Goal: Task Accomplishment & Management: Use online tool/utility

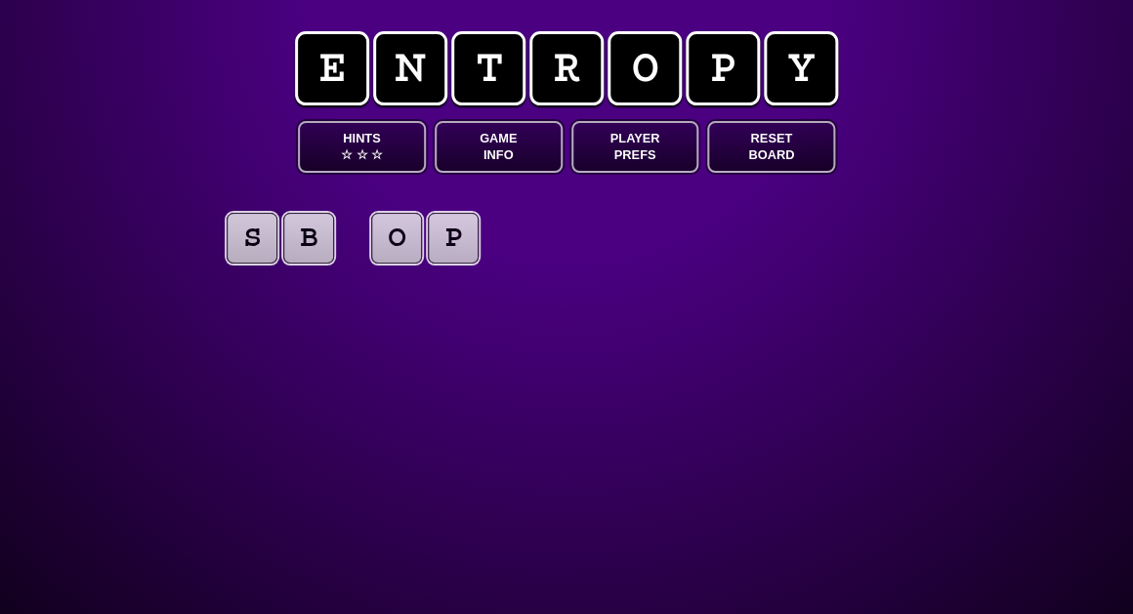
scroll to position [0, 1]
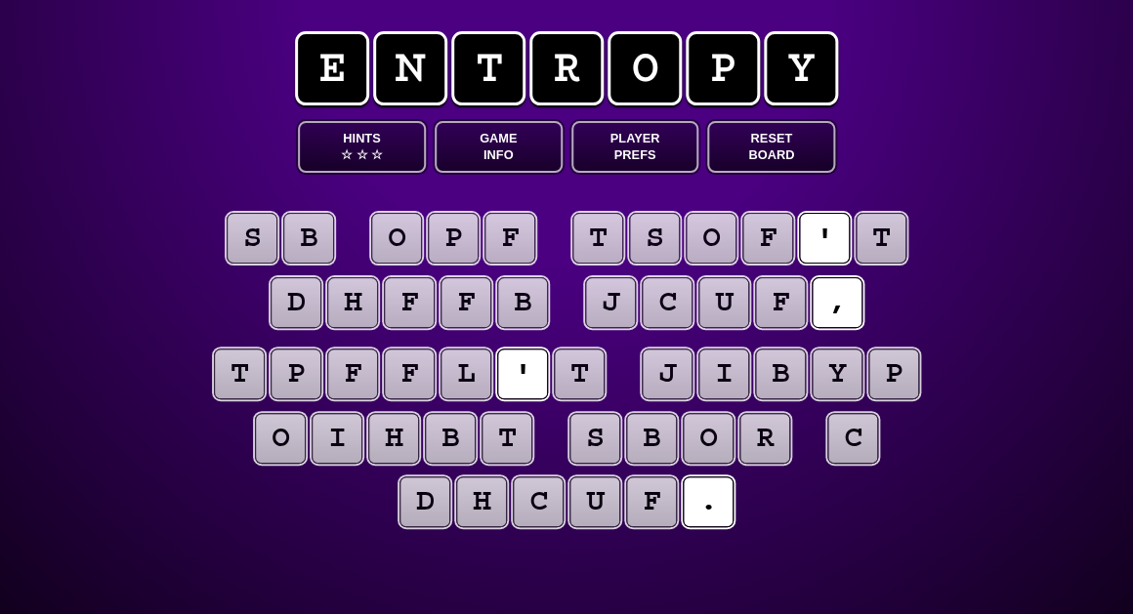
click at [503, 147] on button "Game Info" at bounding box center [499, 147] width 128 height 52
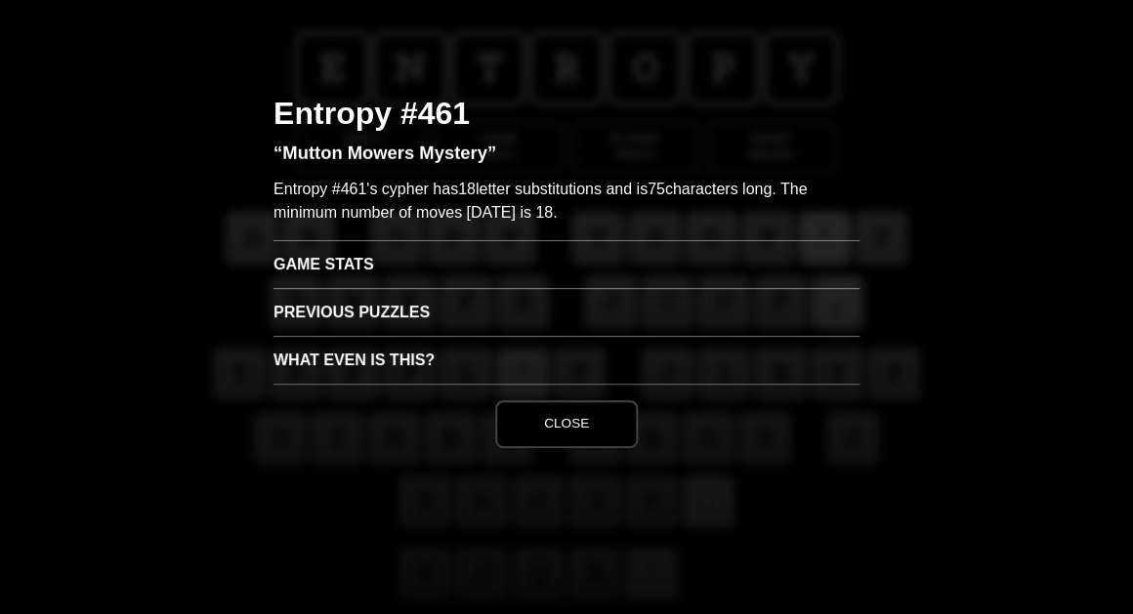
scroll to position [1, 1]
click at [394, 267] on h3 "Game Stats" at bounding box center [566, 264] width 586 height 48
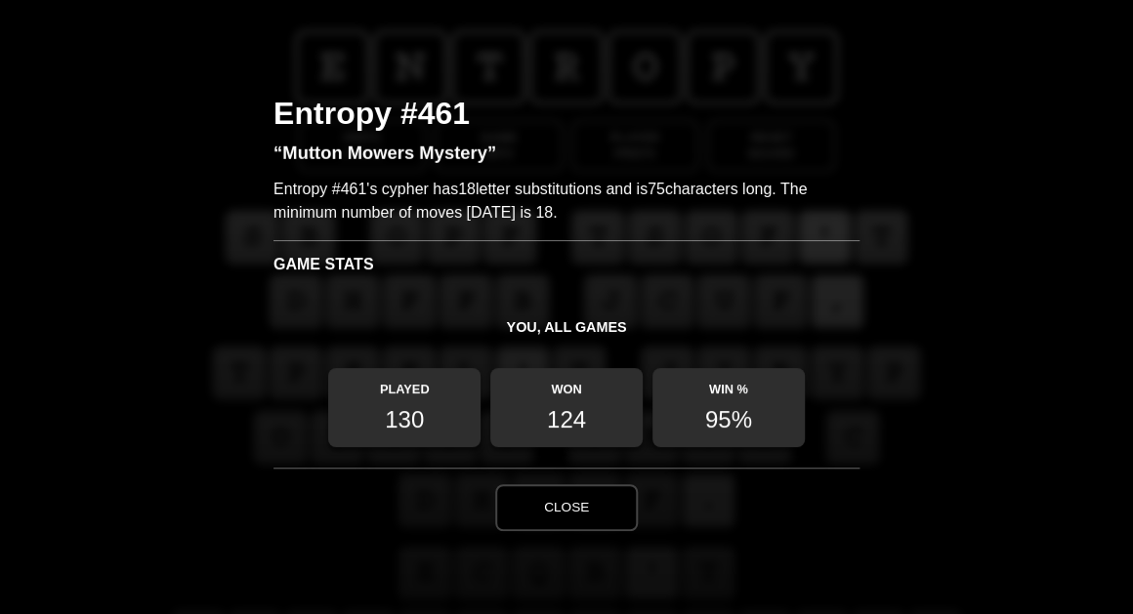
scroll to position [0, 0]
click at [543, 501] on button "Close" at bounding box center [566, 507] width 143 height 47
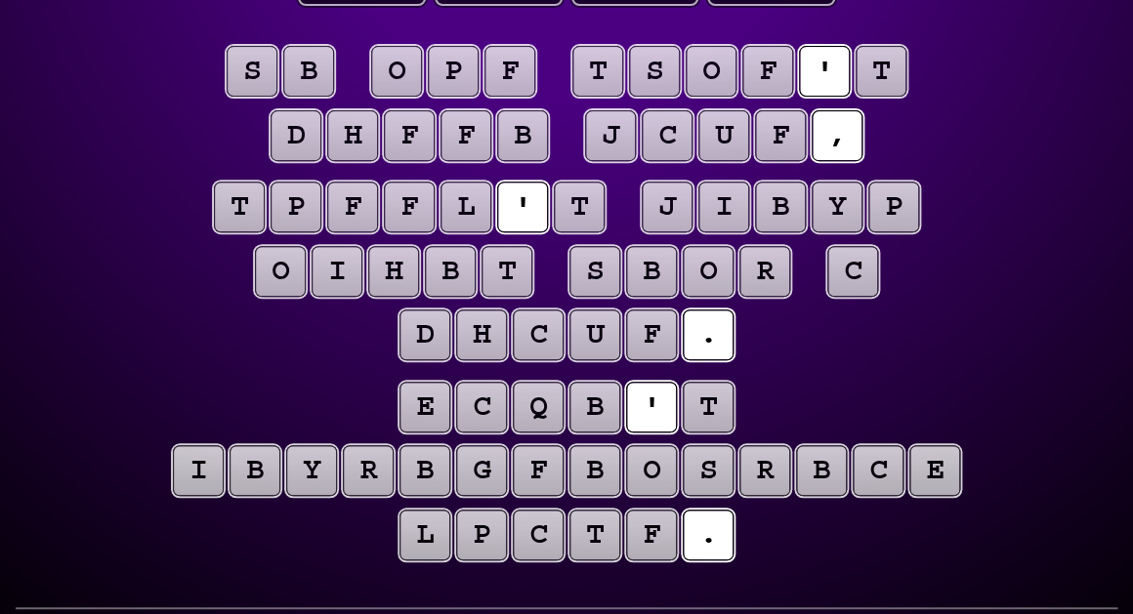
scroll to position [167, 0]
click at [584, 209] on puzzle-tile "t" at bounding box center [579, 207] width 51 height 51
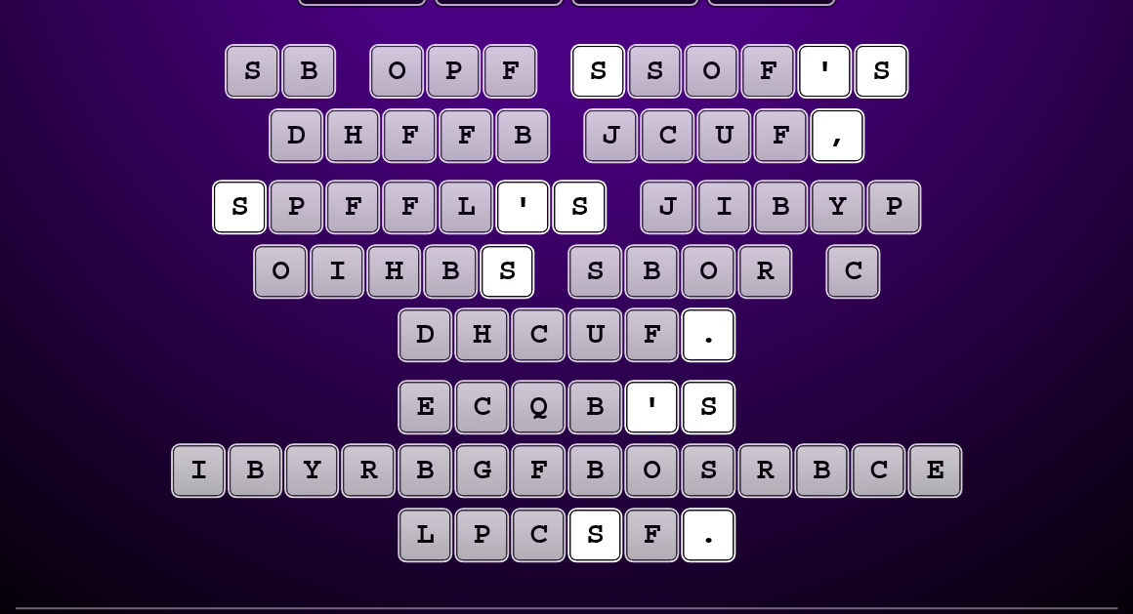
click at [858, 266] on puzzle-tile "c" at bounding box center [852, 271] width 51 height 51
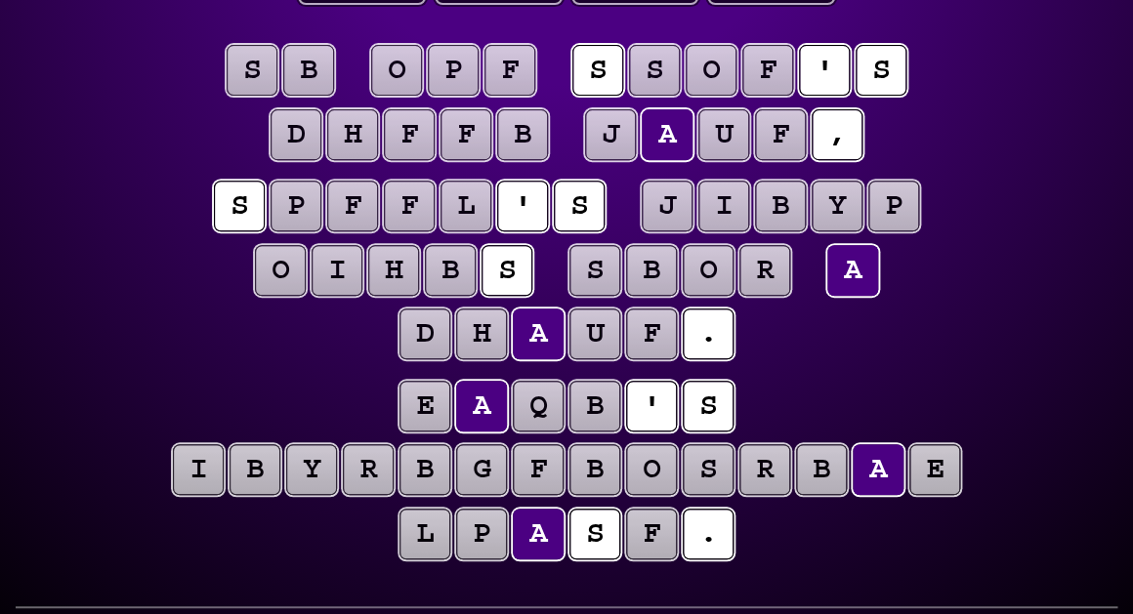
scroll to position [169, 0]
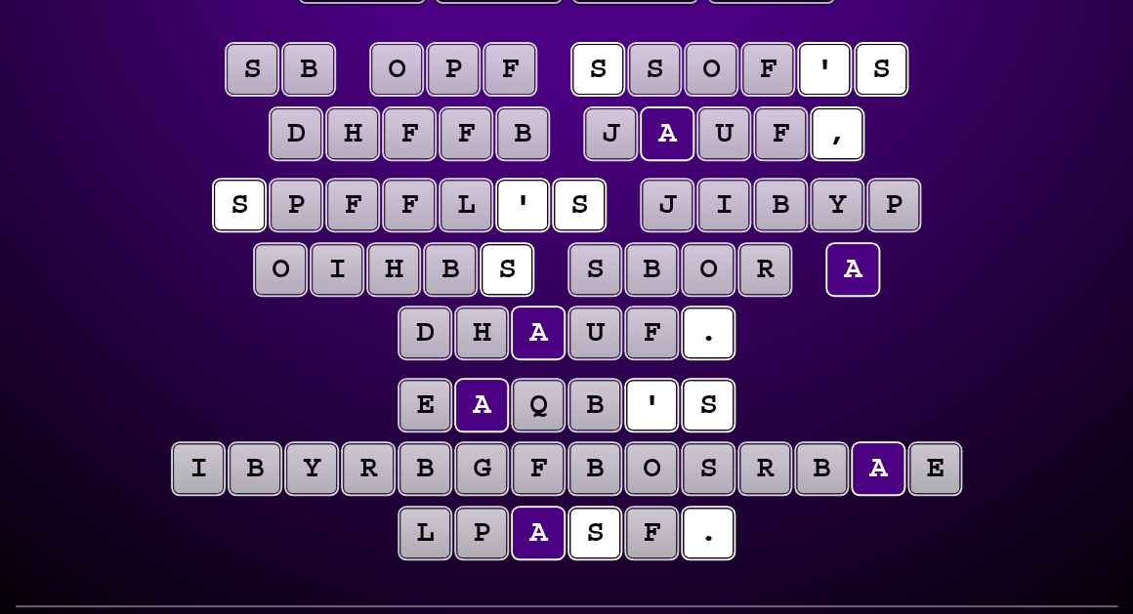
click at [1007, 247] on puzzle-line "s p f f l ' s j i b y p o i h b s s b o r a d h a u f ." at bounding box center [566, 271] width 1000 height 192
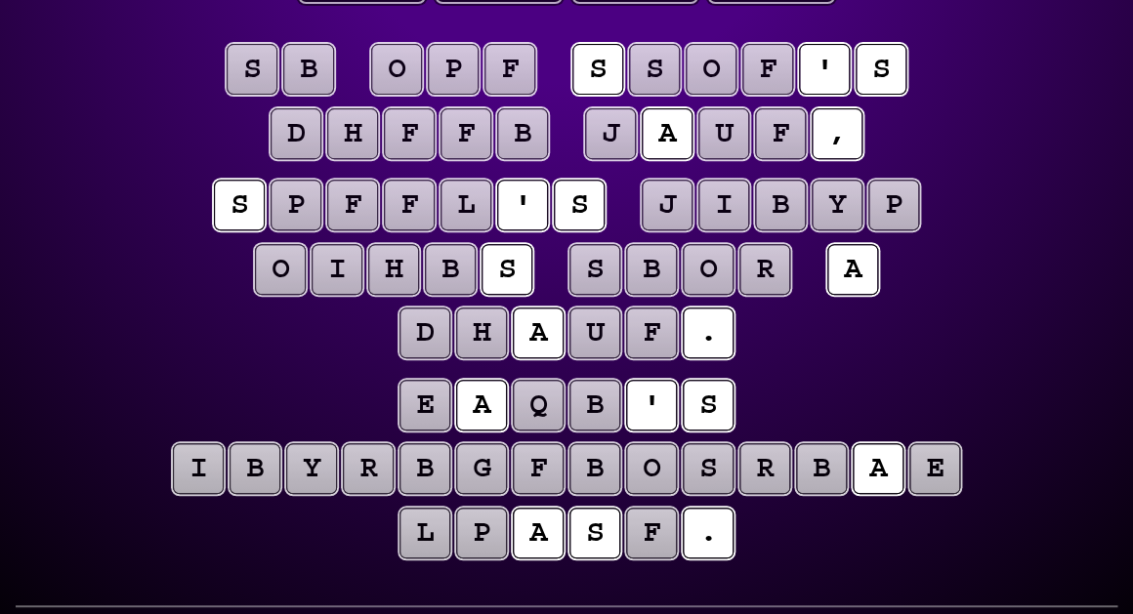
scroll to position [168, 0]
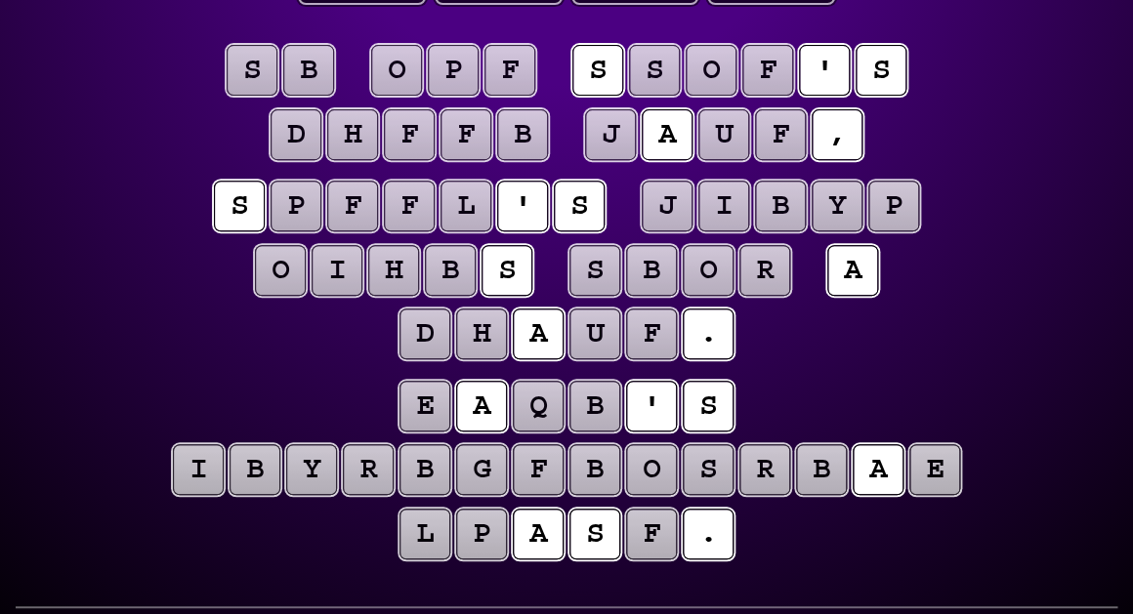
click at [499, 77] on puzzle-tile "f" at bounding box center [509, 70] width 51 height 51
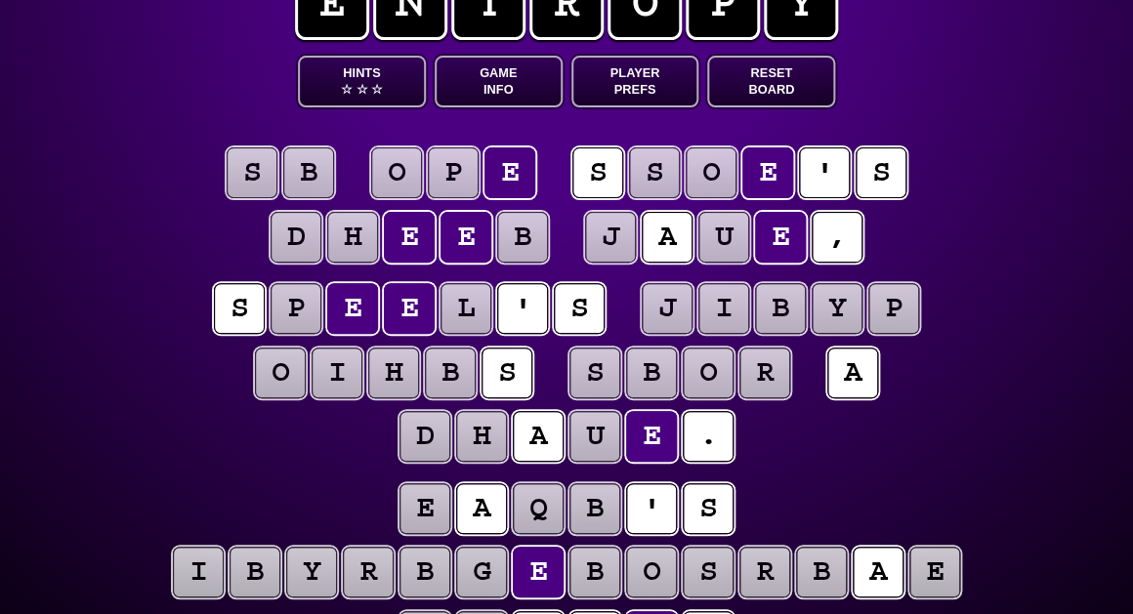
scroll to position [33, 0]
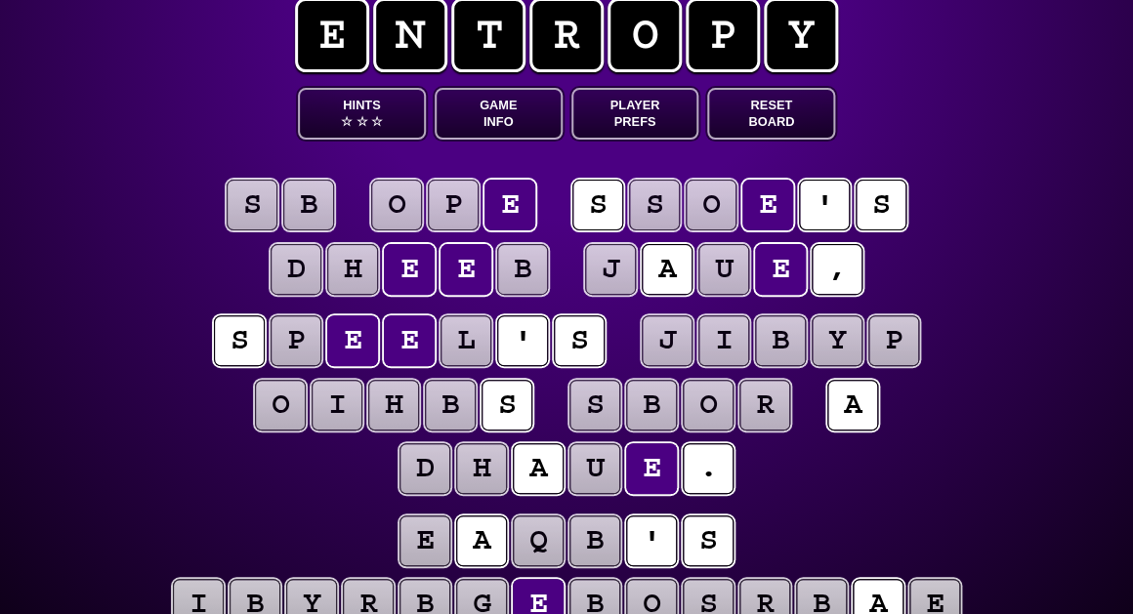
click at [455, 217] on puzzle-tile "p" at bounding box center [453, 205] width 51 height 51
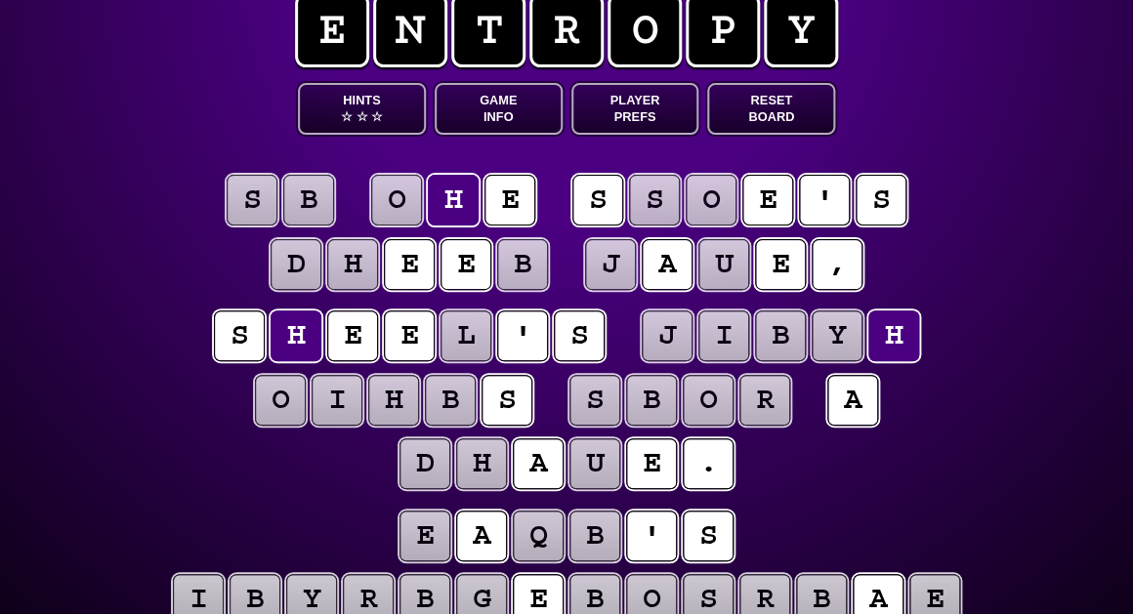
scroll to position [38, 0]
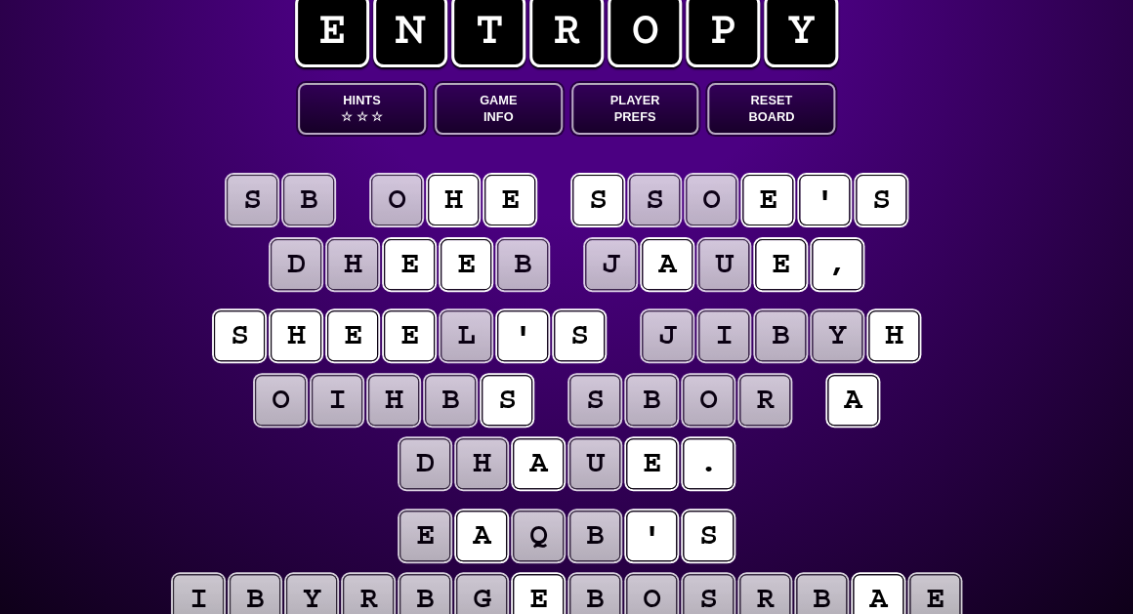
click at [398, 209] on puzzle-tile "o" at bounding box center [396, 200] width 51 height 51
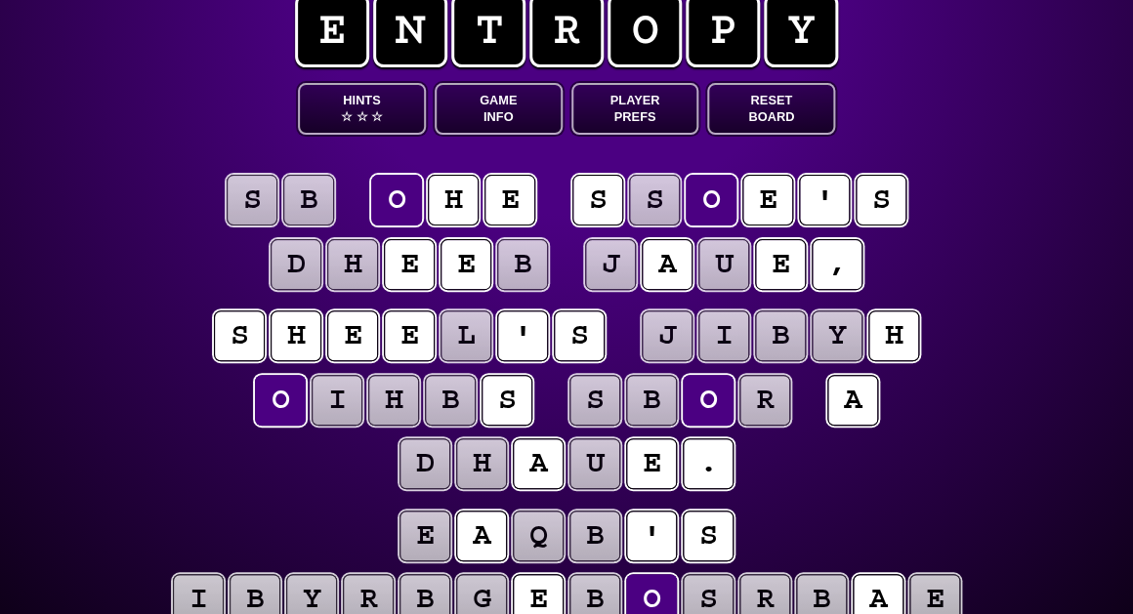
scroll to position [40, 0]
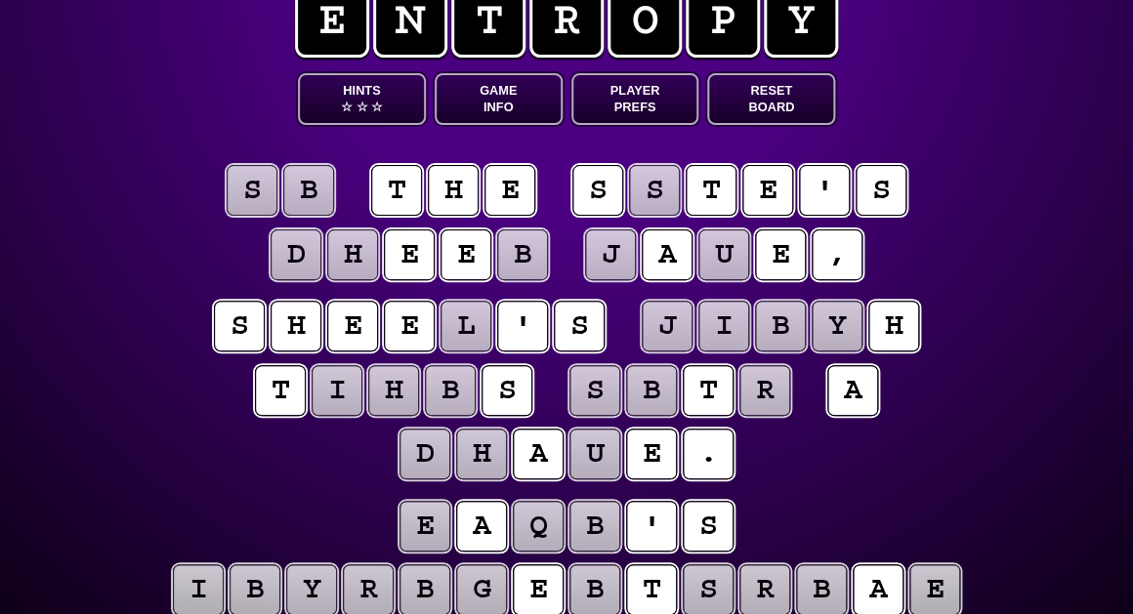
click at [159, 251] on puzzle-line "s b t h e s s t e ' s d h e e b j a u e ," at bounding box center [566, 224] width 1000 height 128
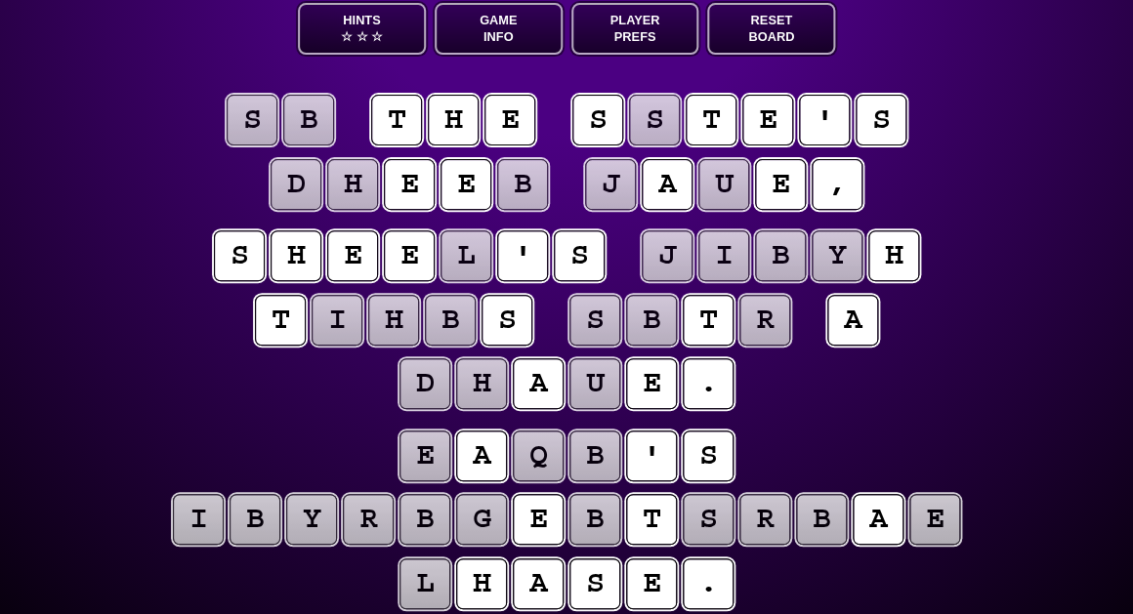
scroll to position [121, 0]
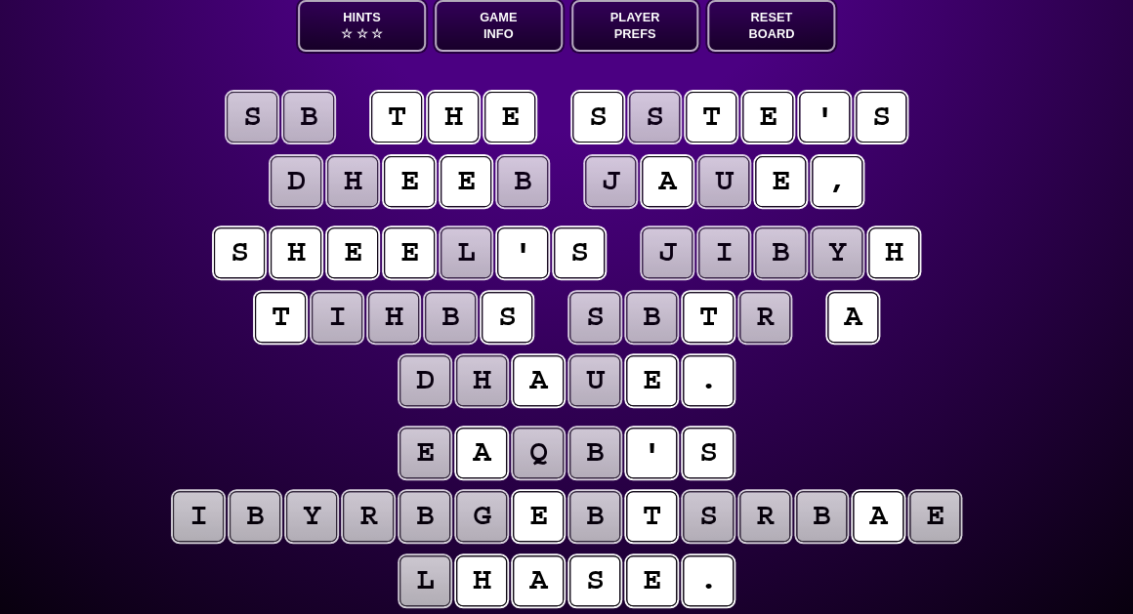
click at [438, 584] on puzzle-tile "l" at bounding box center [424, 581] width 51 height 51
click at [246, 343] on puzzle-line "s h e e p ' s j i b y h t i h b s s b t r a d h a u e ." at bounding box center [566, 319] width 1000 height 192
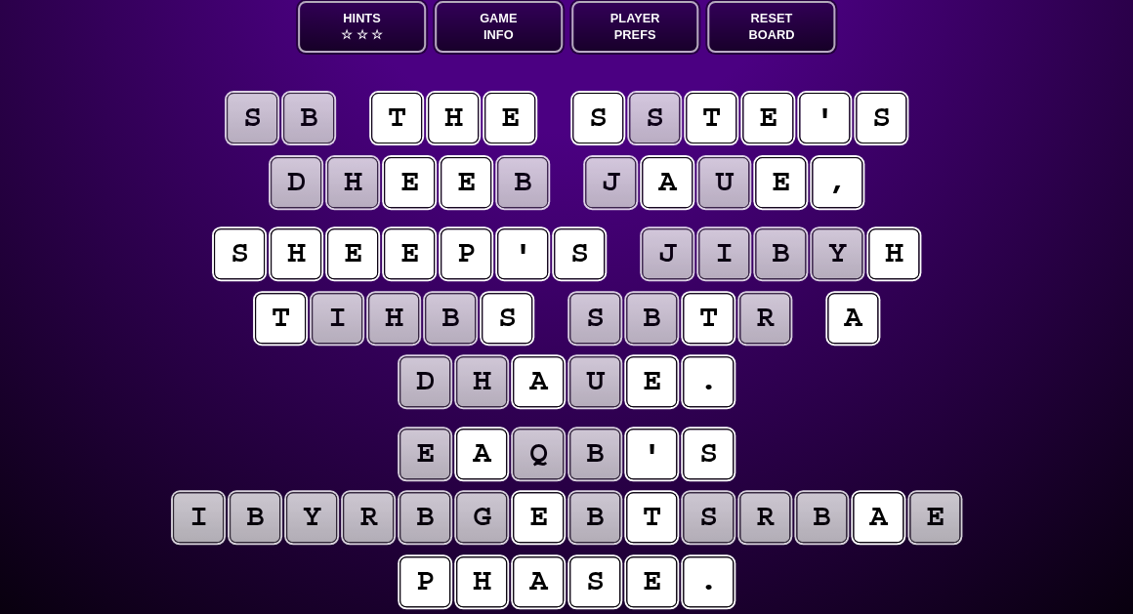
click at [253, 121] on puzzle-tile "s" at bounding box center [252, 118] width 51 height 51
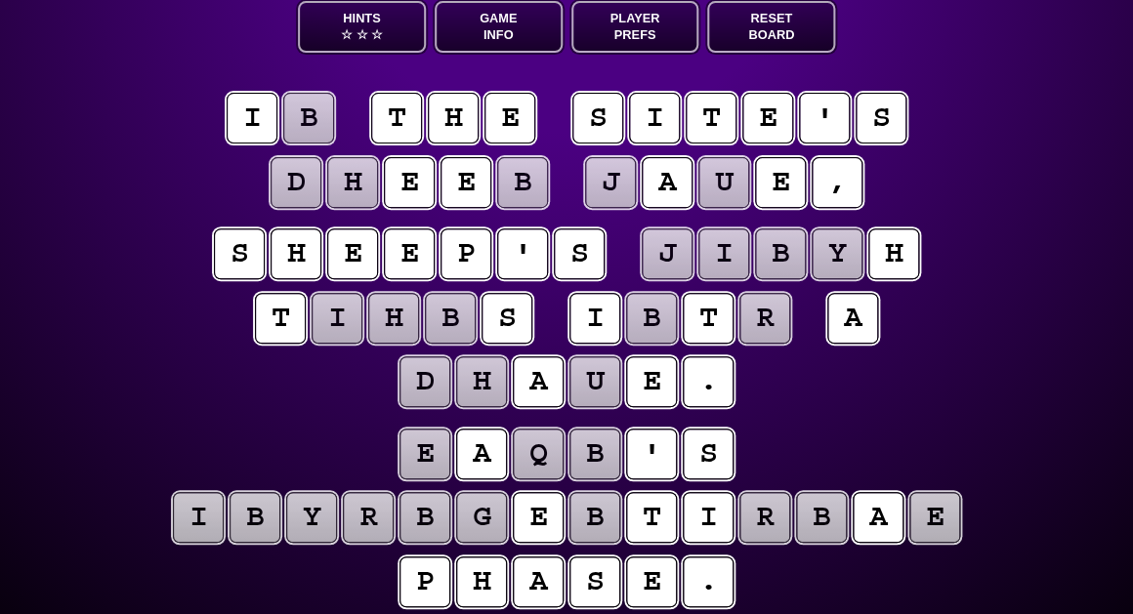
click at [306, 117] on puzzle-tile "b" at bounding box center [308, 118] width 51 height 51
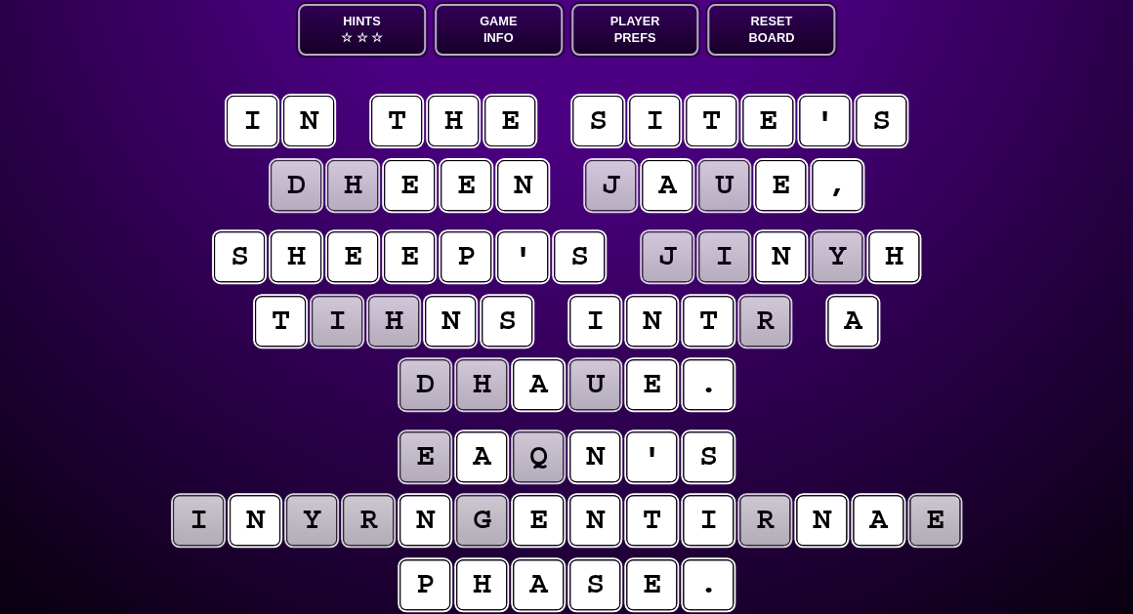
click at [143, 283] on puzzle-line "s h e e p ' s j i n y h t i h n s i n t r a d h a u e ." at bounding box center [566, 323] width 1000 height 192
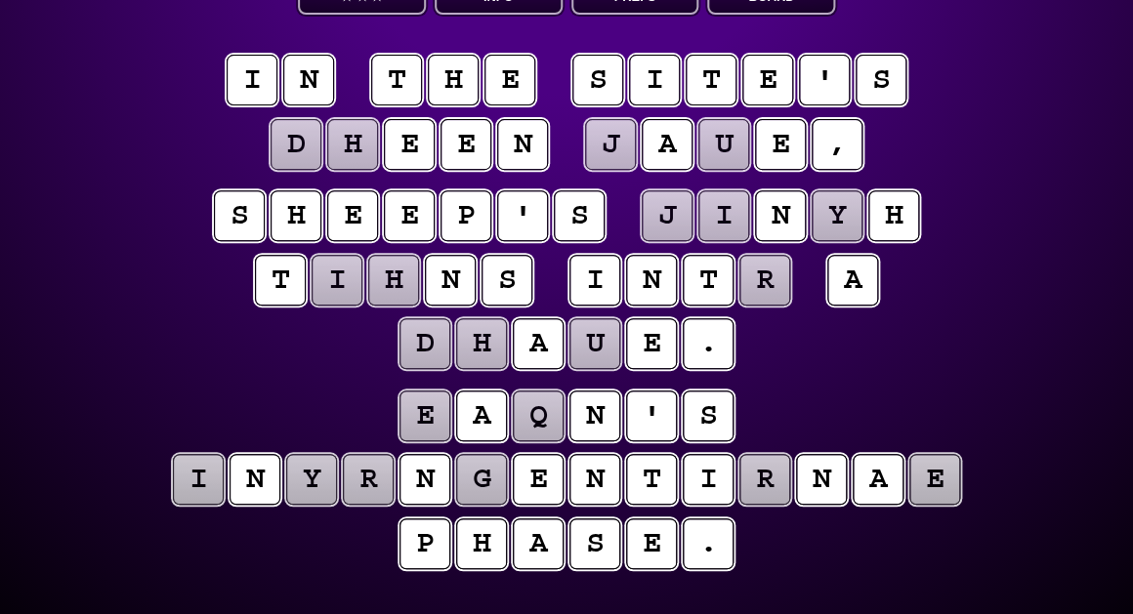
scroll to position [155, 0]
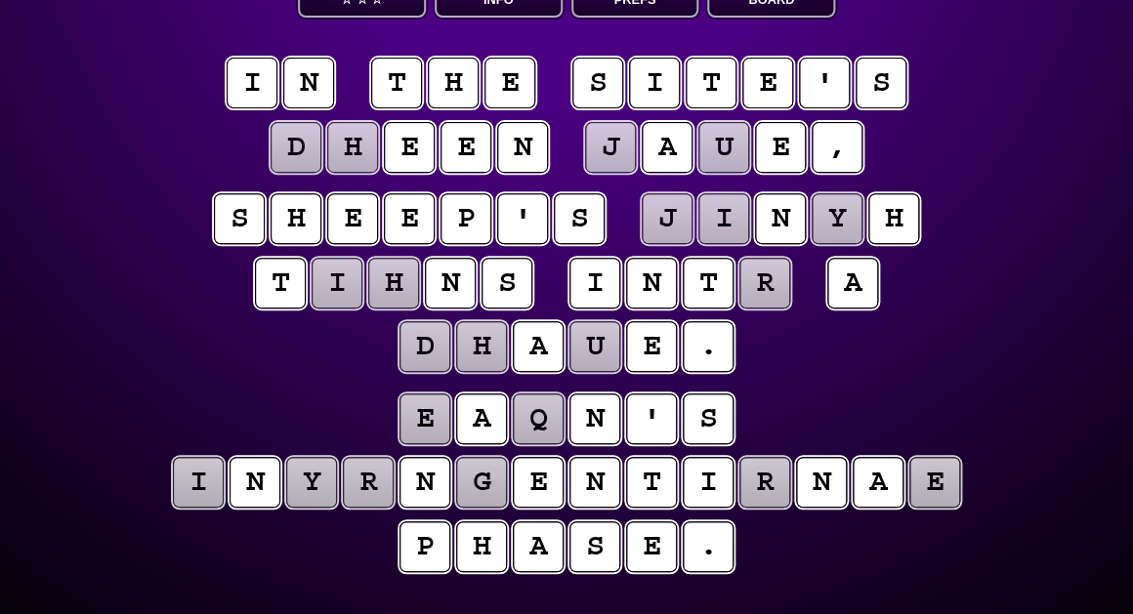
click at [839, 223] on puzzle-tile "y" at bounding box center [837, 218] width 51 height 51
click at [721, 221] on puzzle-tile "i" at bounding box center [723, 218] width 51 height 51
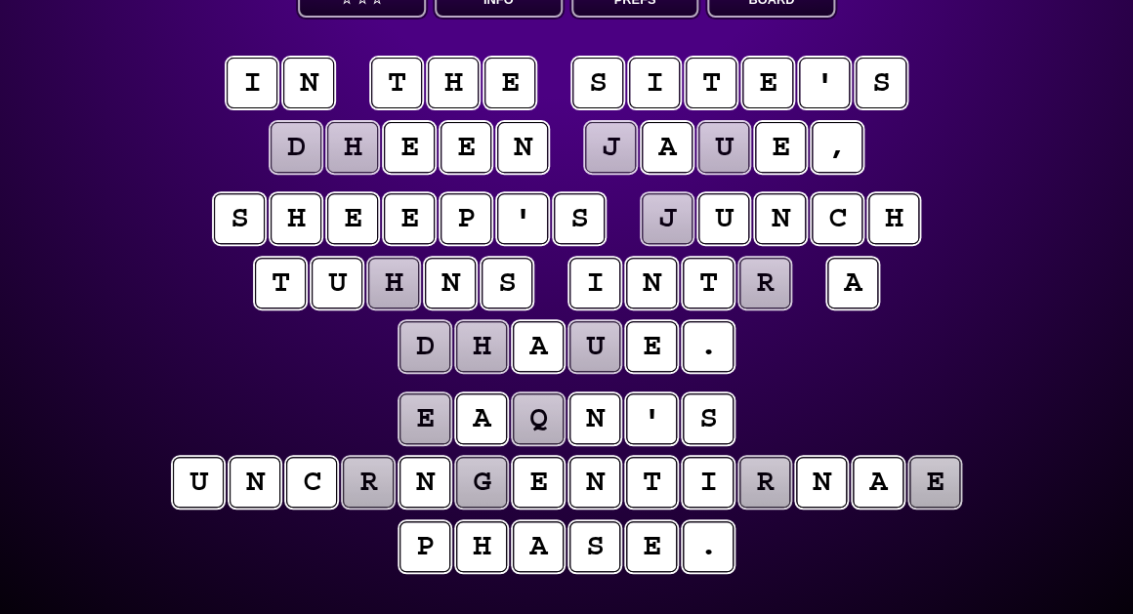
click at [391, 275] on puzzle-tile "h" at bounding box center [393, 283] width 51 height 51
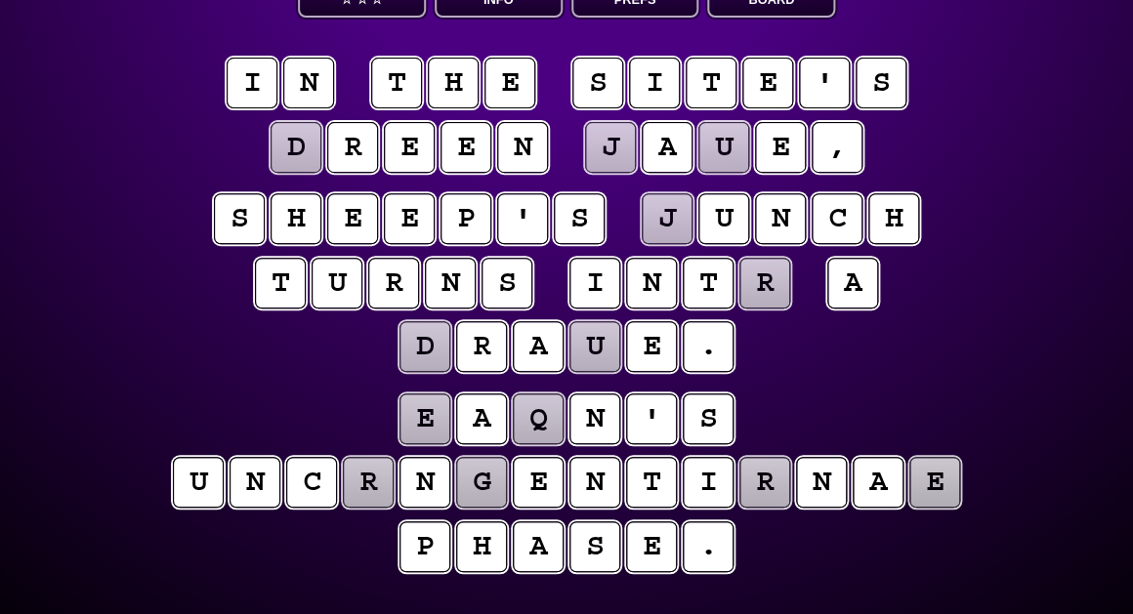
click at [118, 292] on puzzle-line "s h e e p ' s j u n c h t u r n s i n t r a d r a u e ." at bounding box center [566, 284] width 1000 height 192
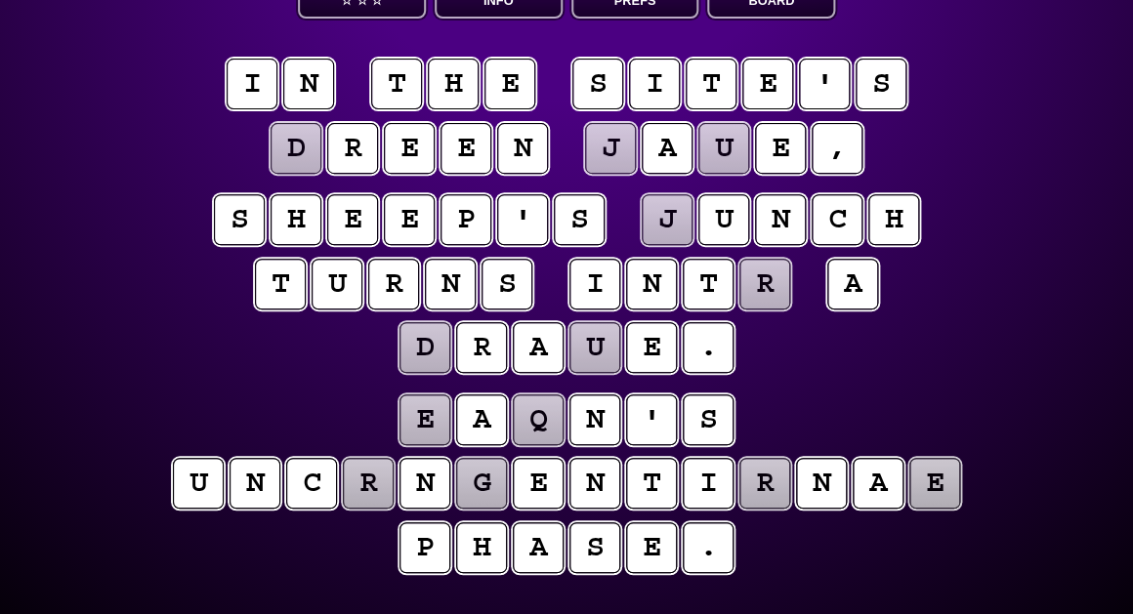
click at [305, 162] on puzzle-tile "d" at bounding box center [296, 148] width 51 height 51
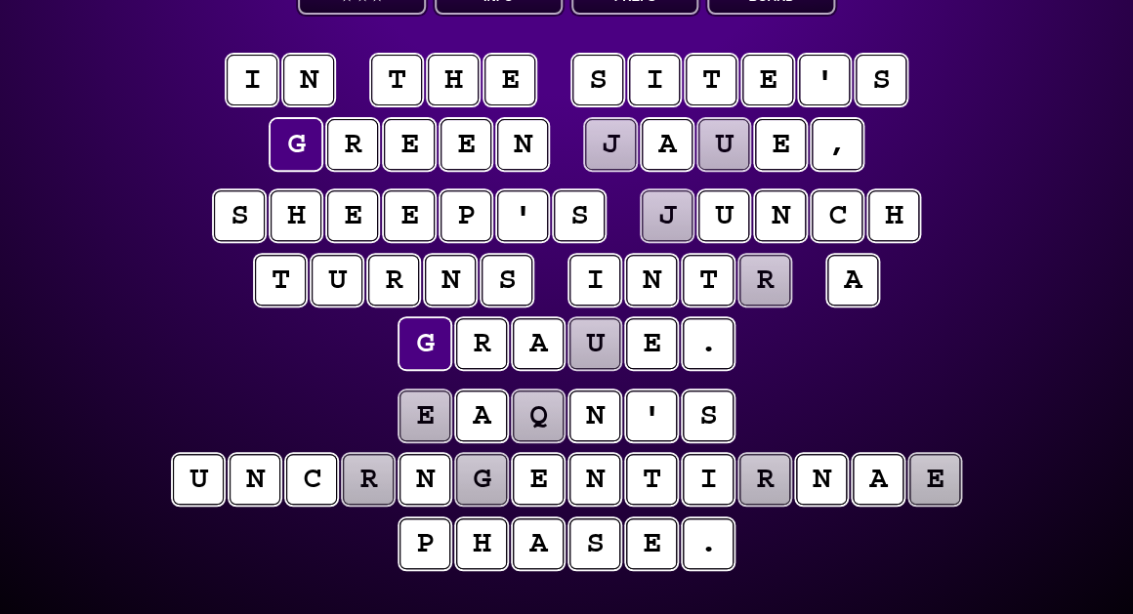
click at [128, 255] on puzzle-line "s h e e p ' s j u n c h t u r n s i n t r a g r a u e ." at bounding box center [566, 282] width 1000 height 192
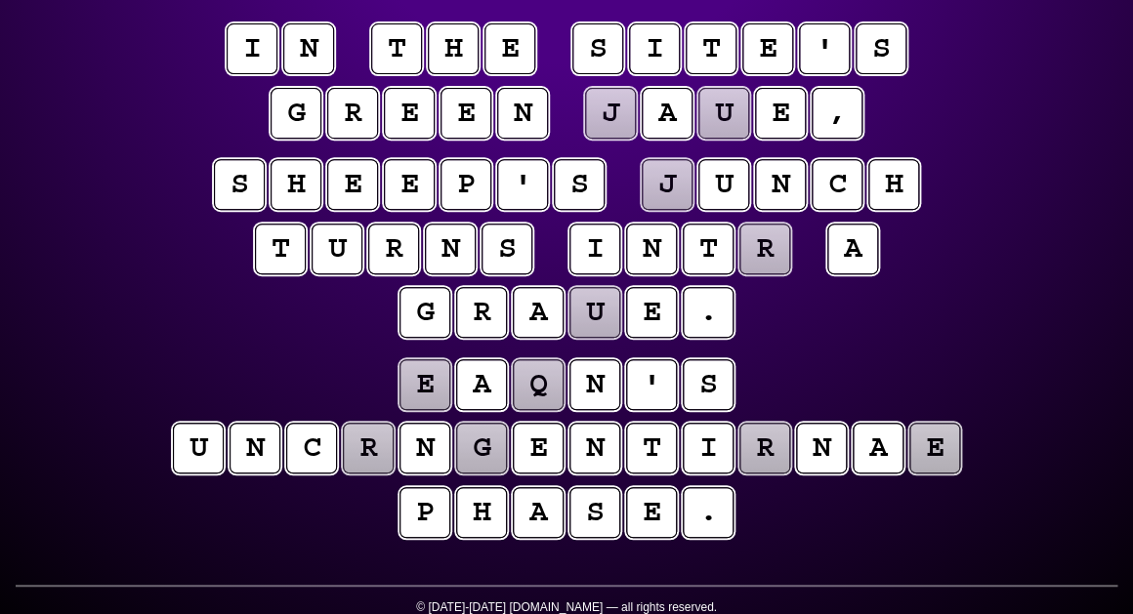
scroll to position [190, 0]
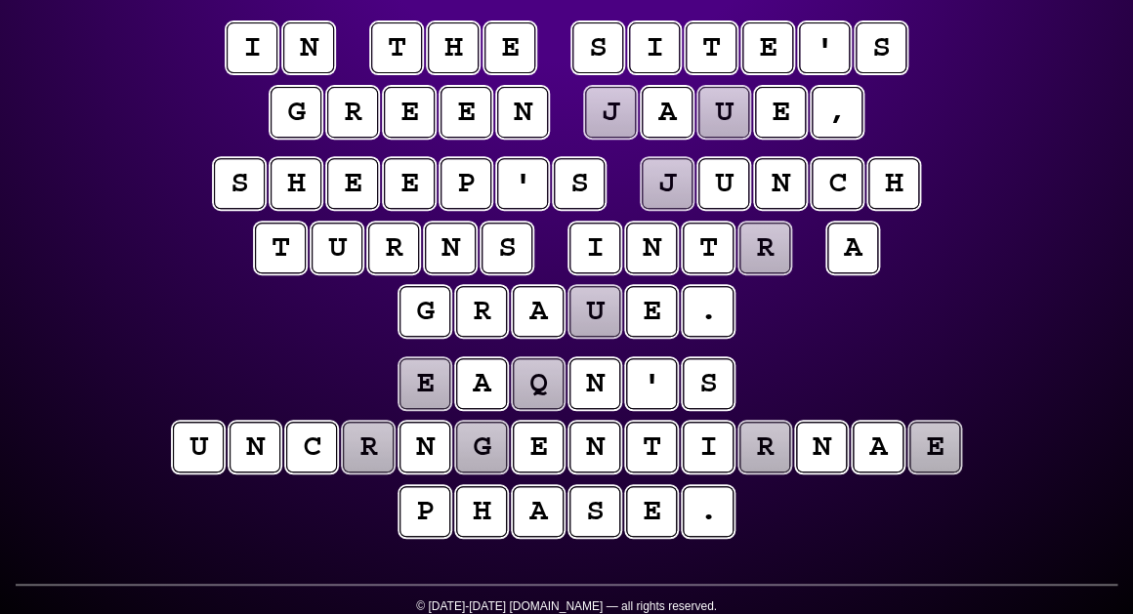
click at [660, 193] on puzzle-tile "j" at bounding box center [667, 183] width 51 height 51
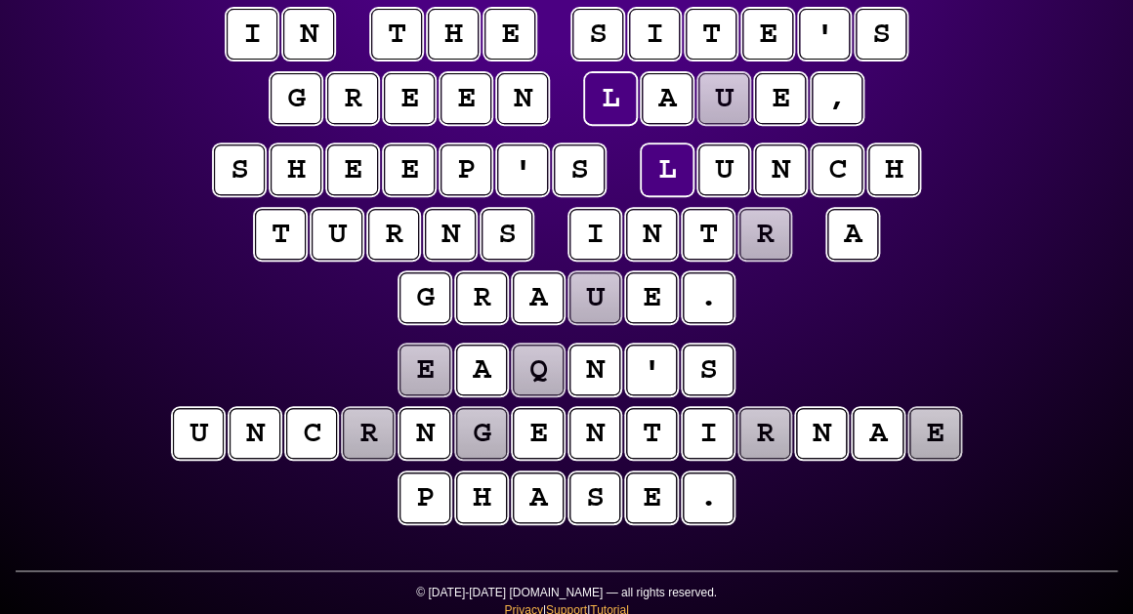
scroll to position [209, 0]
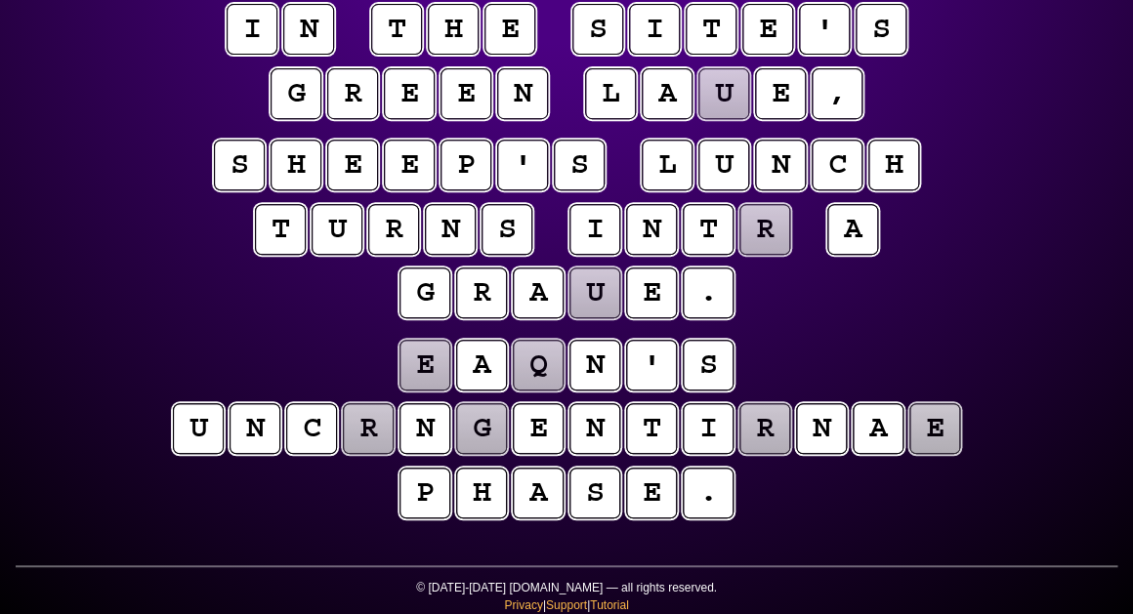
click at [764, 233] on puzzle-tile "r" at bounding box center [764, 229] width 51 height 51
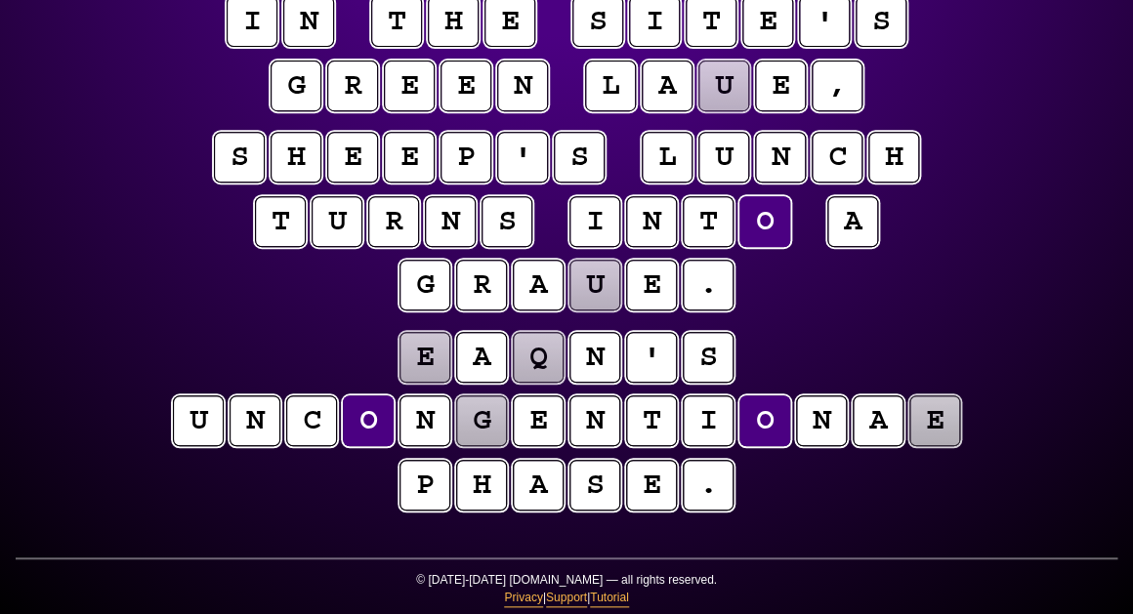
scroll to position [213, 0]
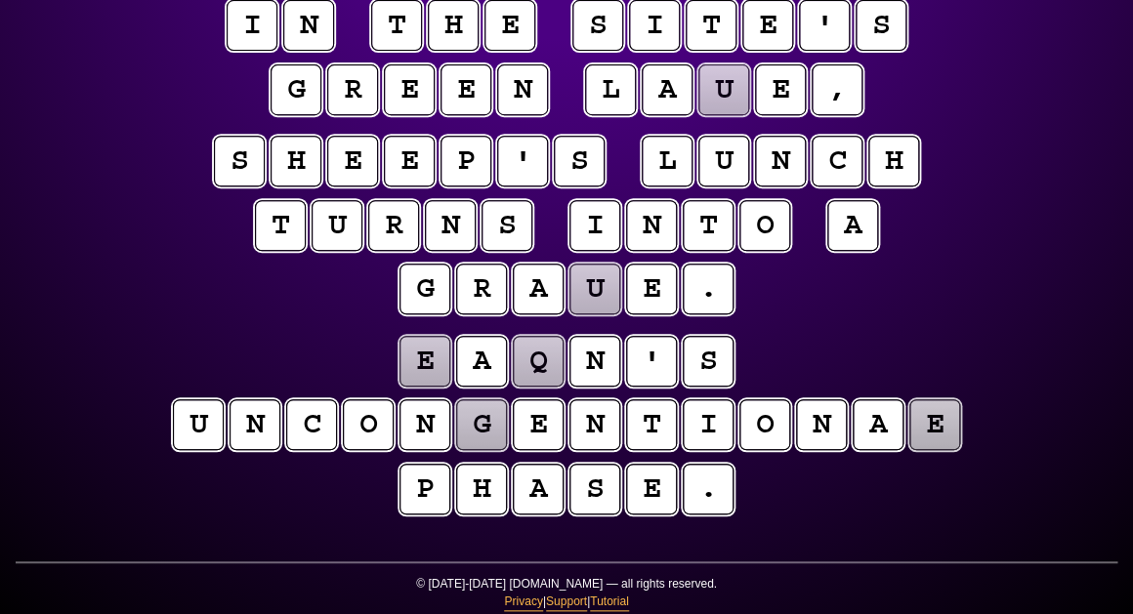
click at [475, 429] on puzzle-tile "g" at bounding box center [481, 424] width 51 height 51
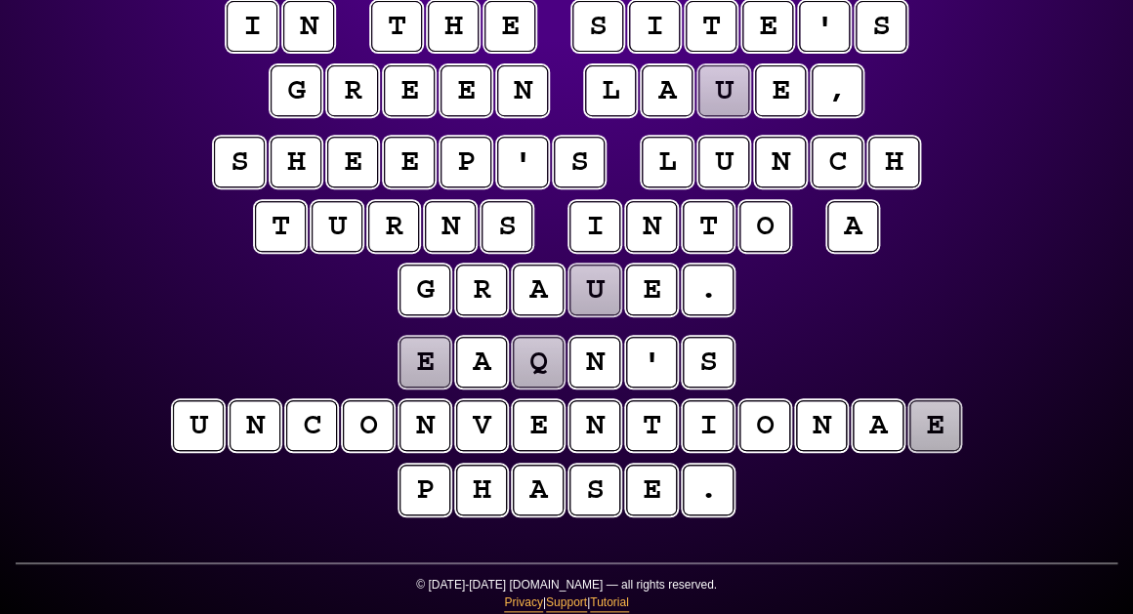
click at [919, 429] on puzzle-tile "e" at bounding box center [934, 425] width 51 height 51
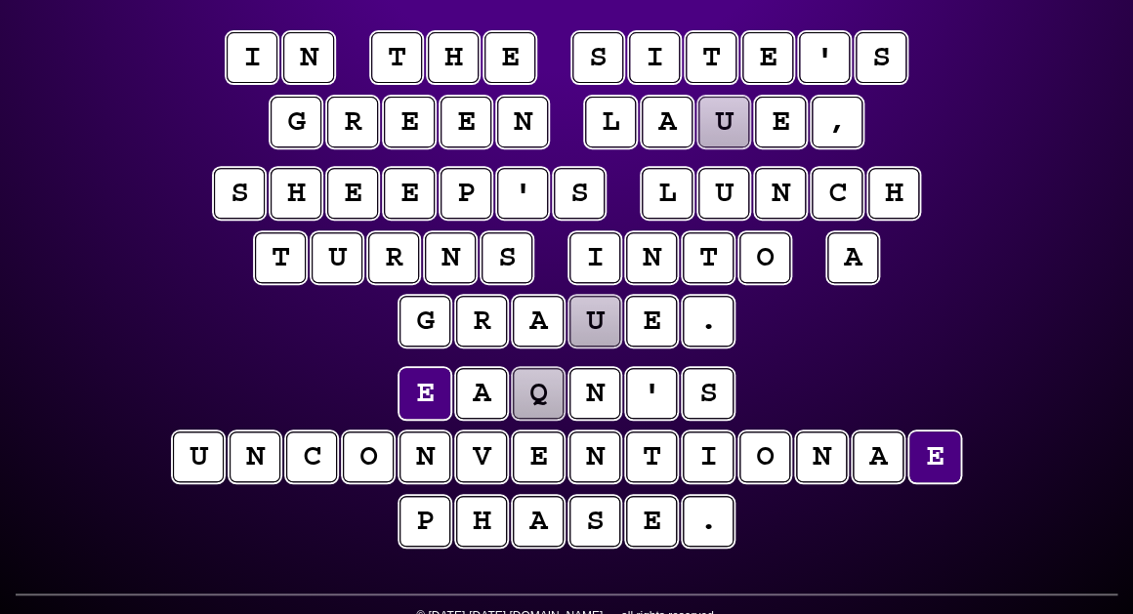
scroll to position [181, 0]
click at [660, 194] on puzzle-tile "l" at bounding box center [667, 193] width 51 height 51
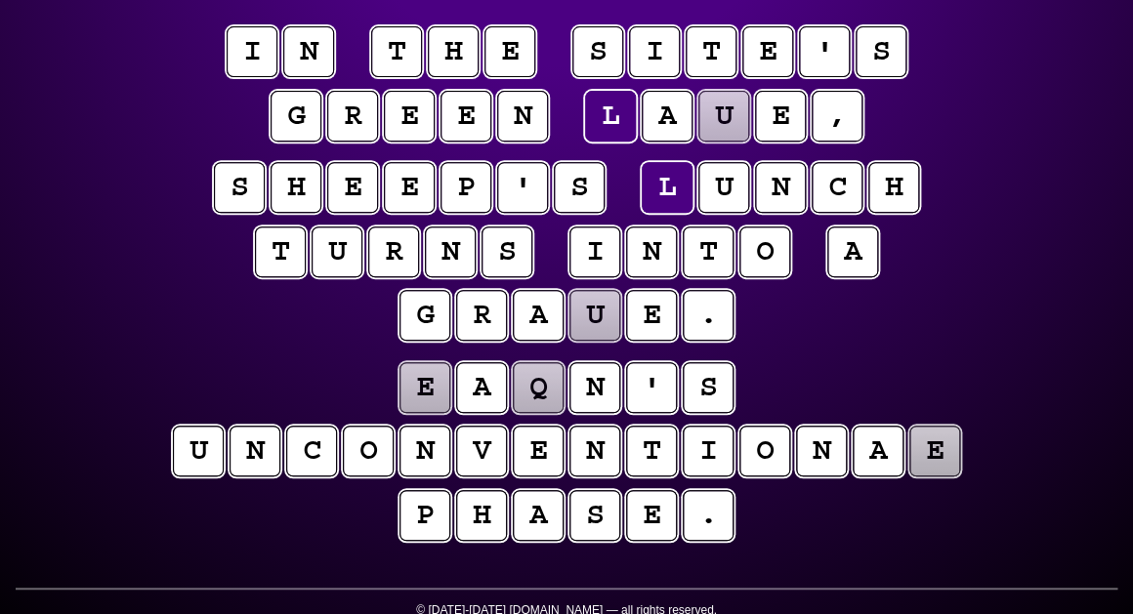
scroll to position [190, 0]
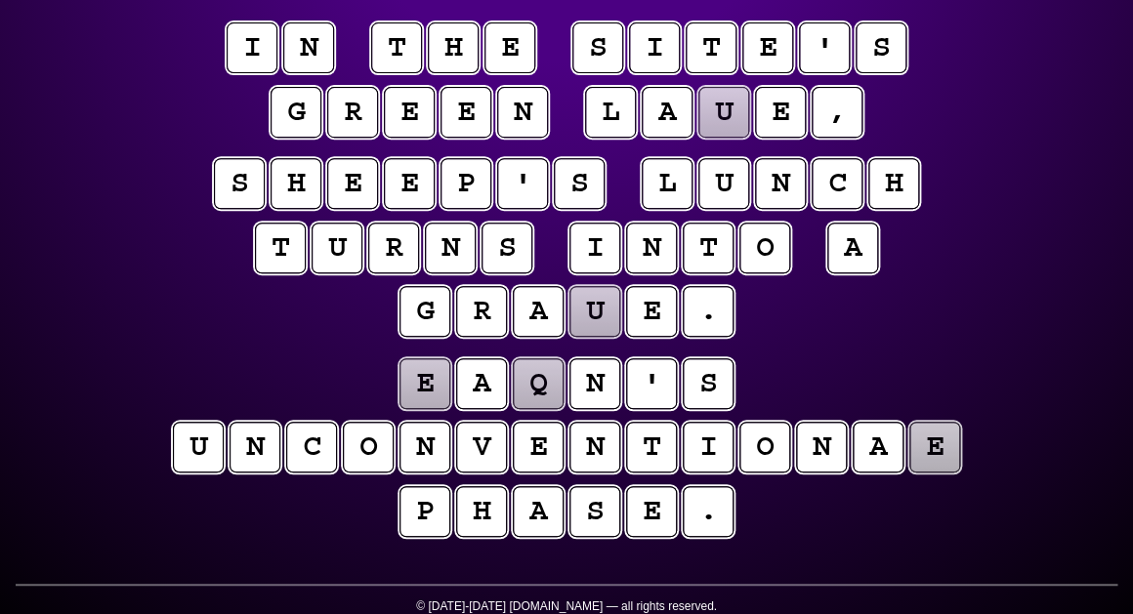
click at [929, 465] on puzzle-tile "e" at bounding box center [934, 447] width 51 height 51
click at [672, 204] on puzzle-tile "l" at bounding box center [667, 183] width 51 height 51
click at [937, 460] on puzzle-tile "e" at bounding box center [934, 447] width 51 height 51
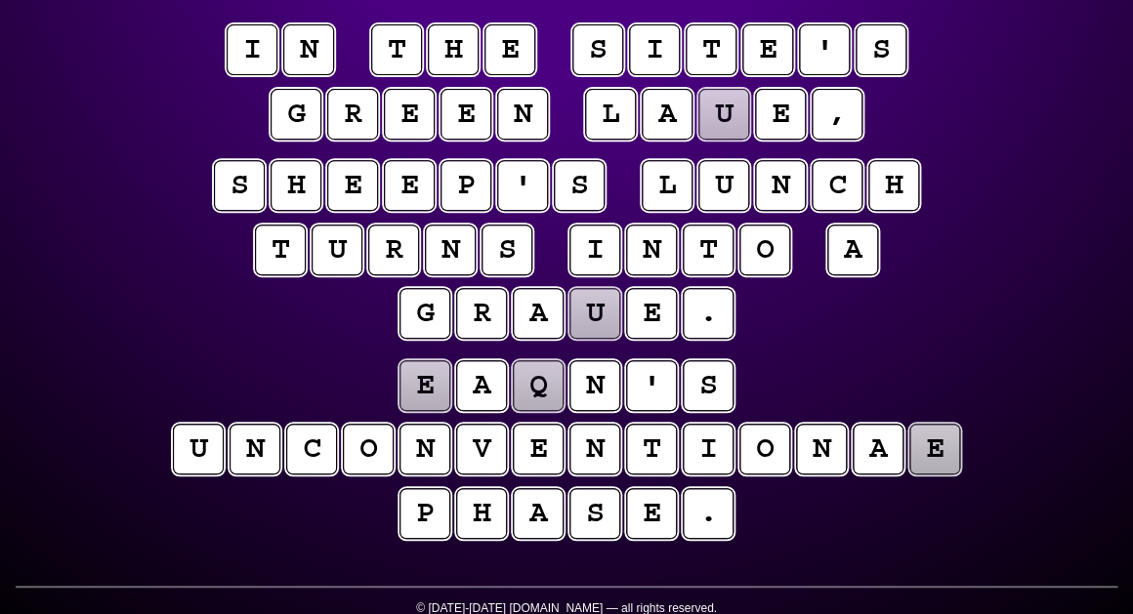
click at [659, 190] on puzzle-tile "l" at bounding box center [667, 185] width 51 height 51
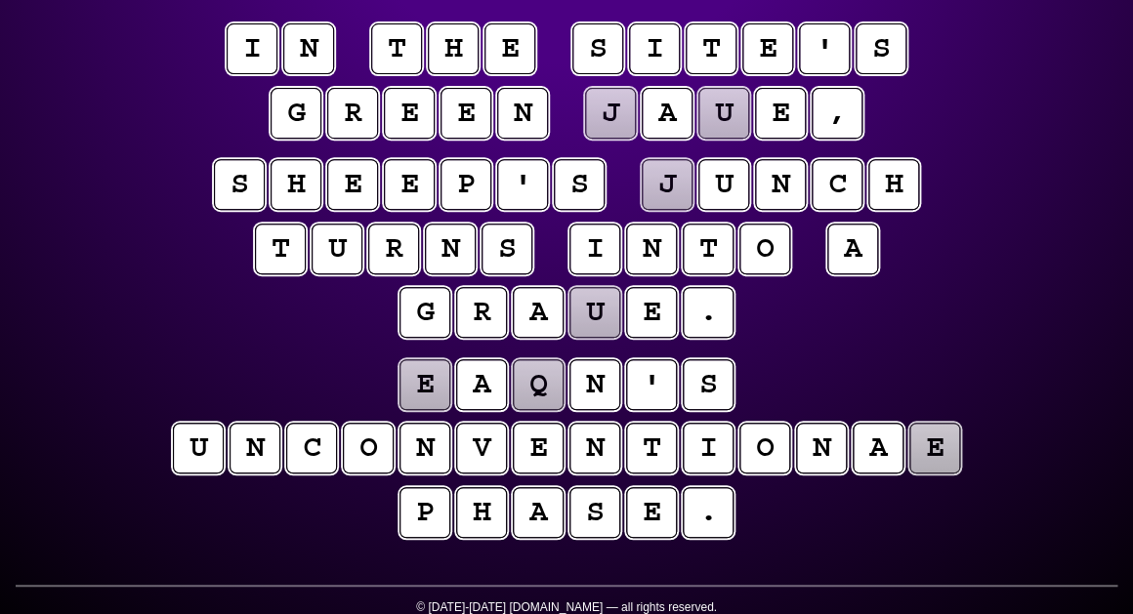
click at [936, 447] on puzzle-tile "e" at bounding box center [934, 448] width 51 height 51
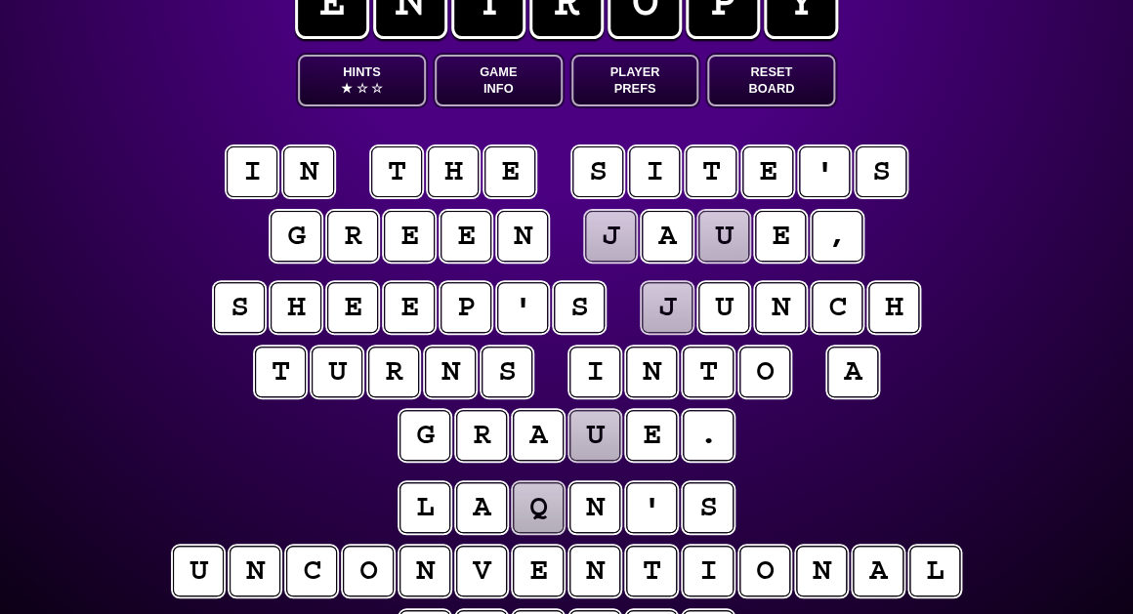
scroll to position [0, 0]
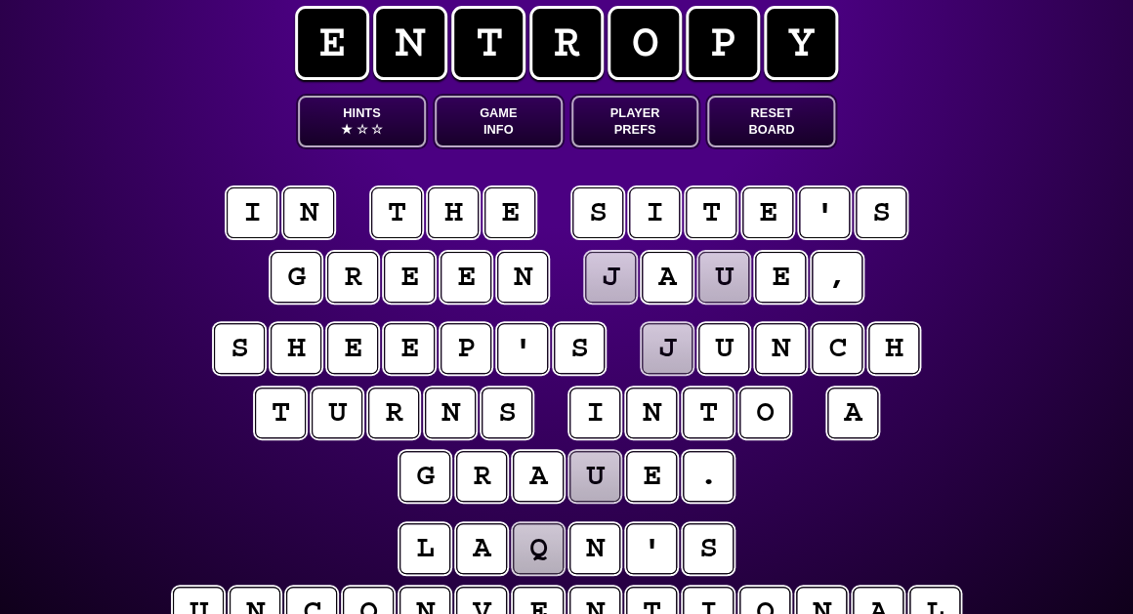
click at [344, 96] on button "Hints ★ ☆ ☆" at bounding box center [362, 122] width 128 height 52
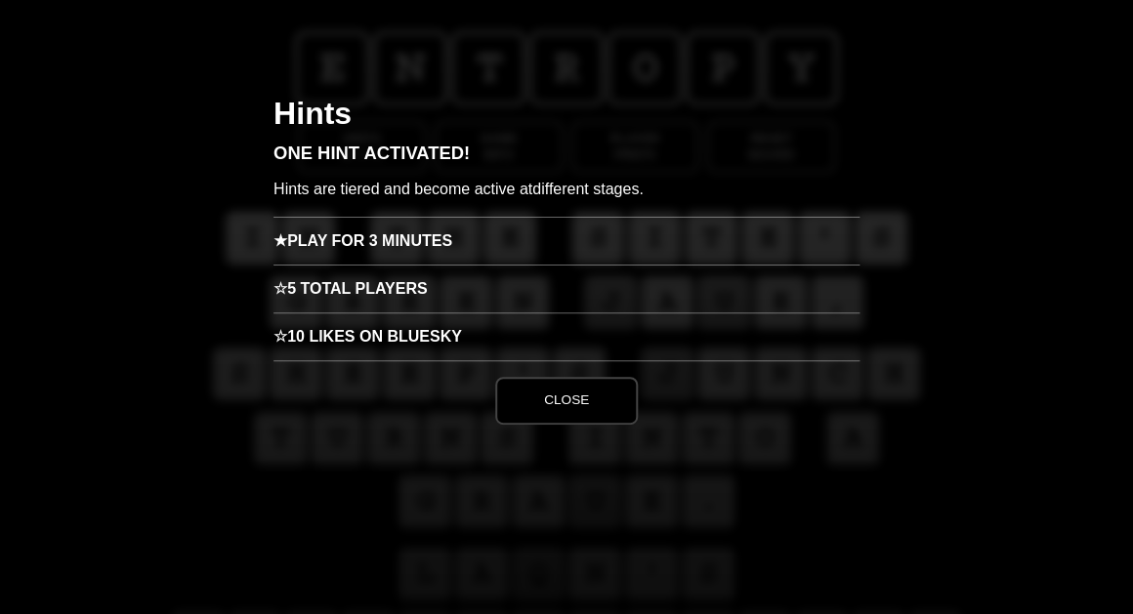
scroll to position [65, 0]
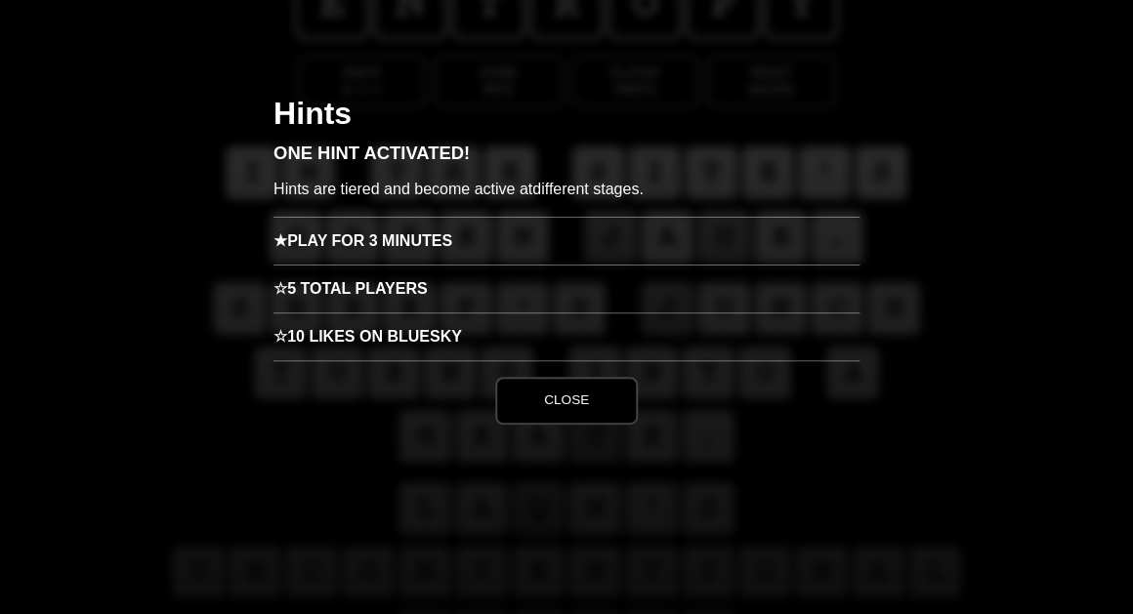
click at [413, 236] on h3 "★ Play for 3 minutes" at bounding box center [566, 241] width 586 height 48
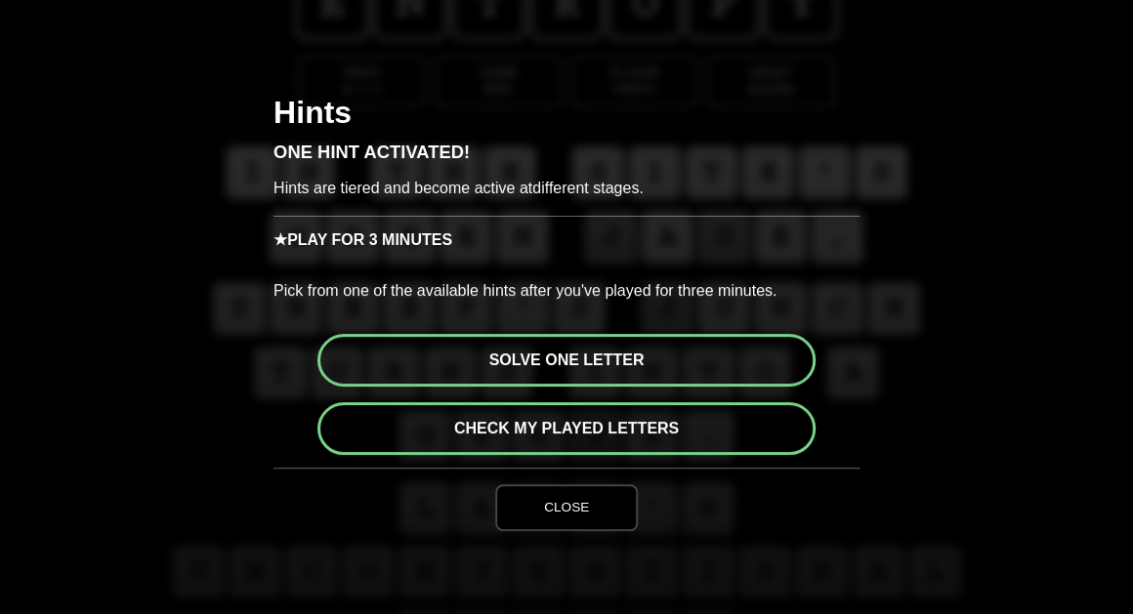
scroll to position [3, 0]
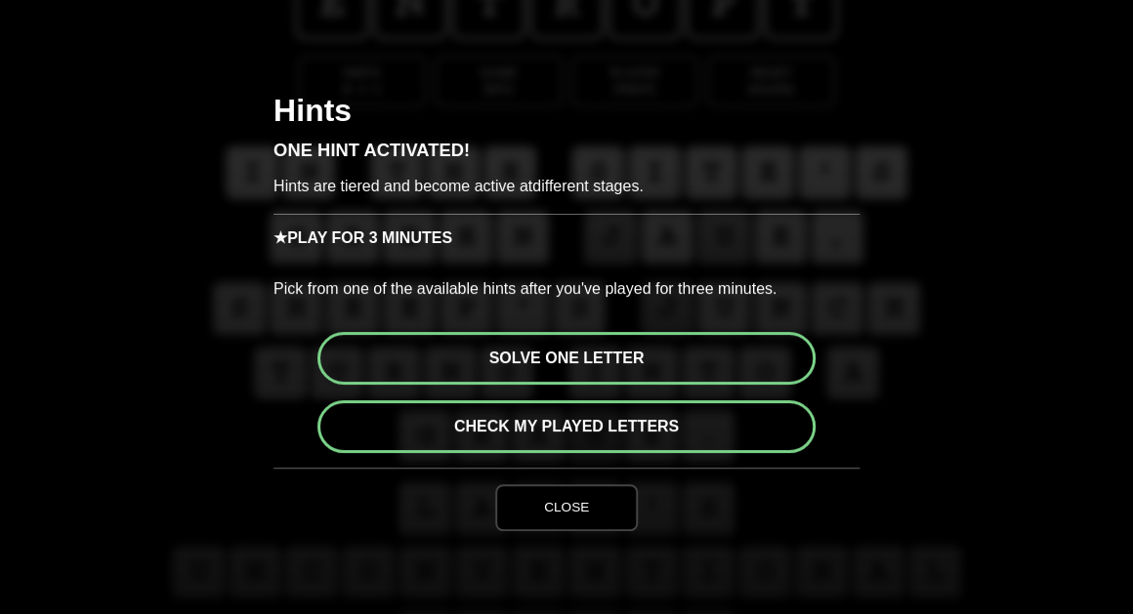
click at [547, 363] on button "Solve one letter" at bounding box center [566, 358] width 498 height 53
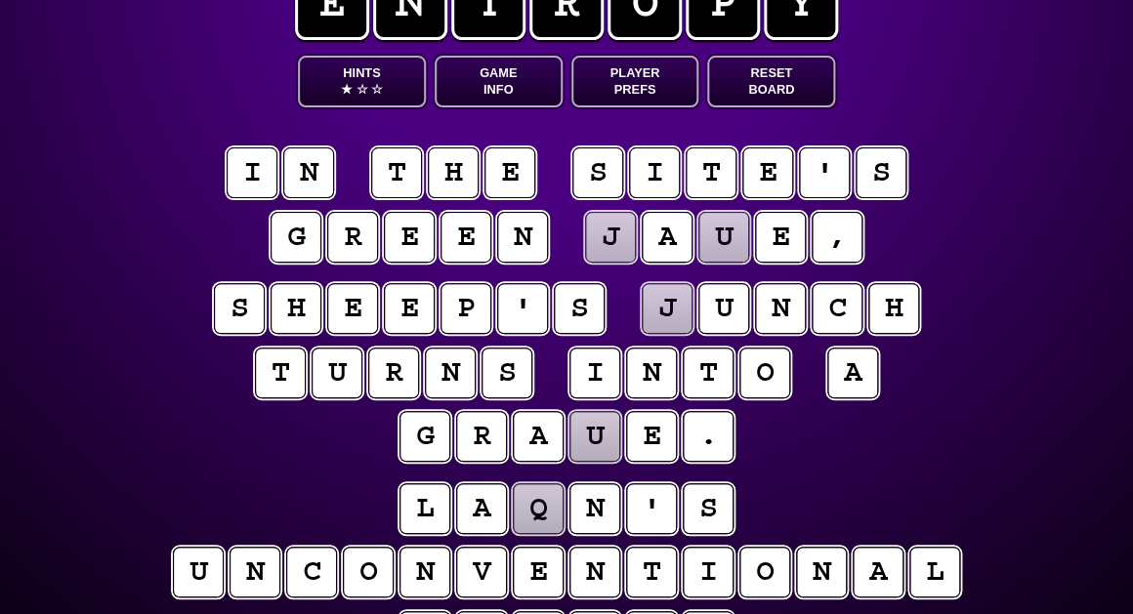
click at [656, 310] on puzzle-tile "j" at bounding box center [667, 308] width 51 height 51
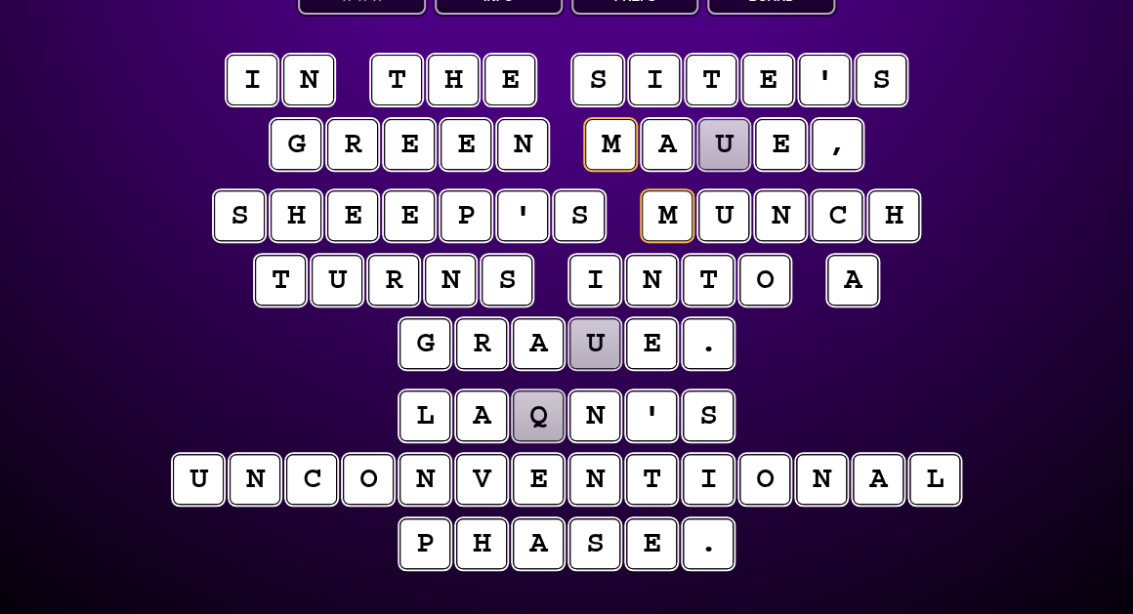
scroll to position [158, 0]
click at [897, 1] on div "e n t r o p y Hints ★ ☆ ☆ Game Info Player Prefs Reset Board i n t h e s i t e …" at bounding box center [566, 260] width 1133 height 836
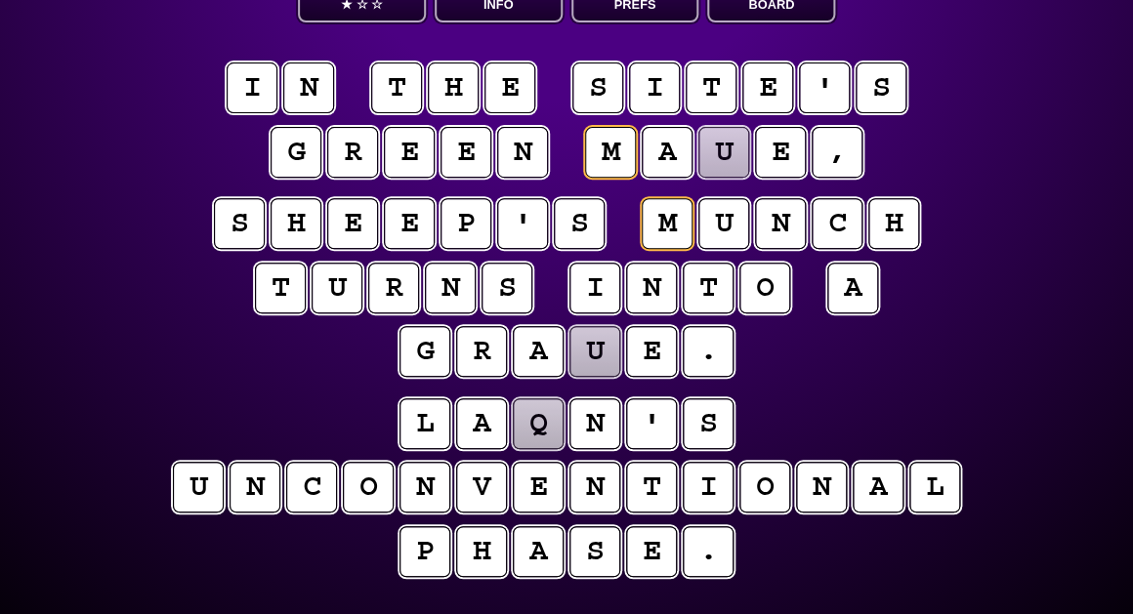
scroll to position [148, 0]
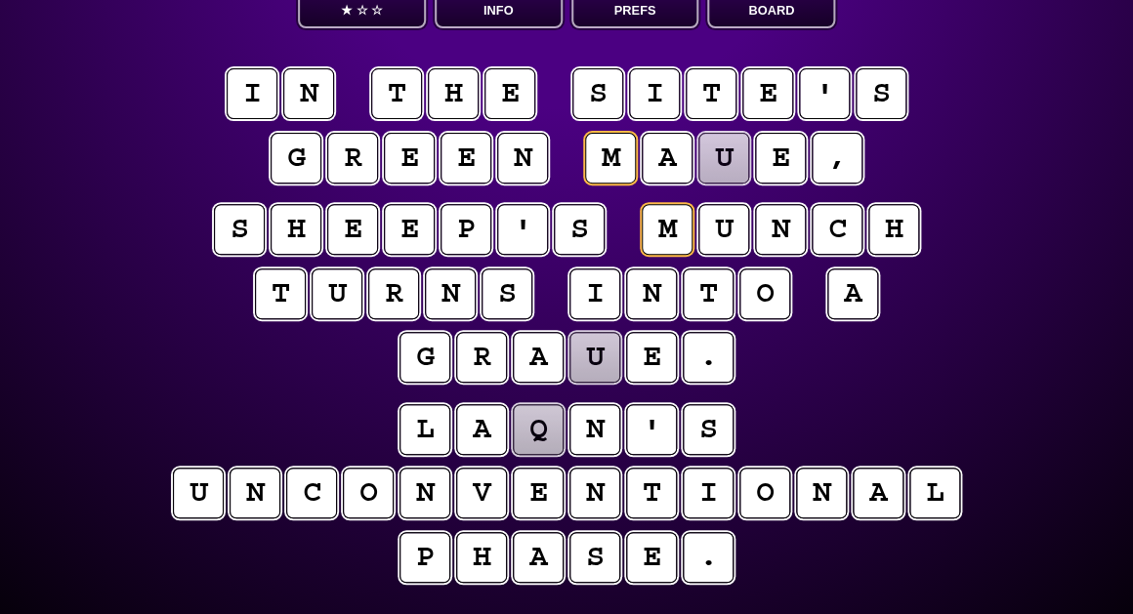
click at [730, 146] on puzzle-tile "u" at bounding box center [723, 158] width 51 height 51
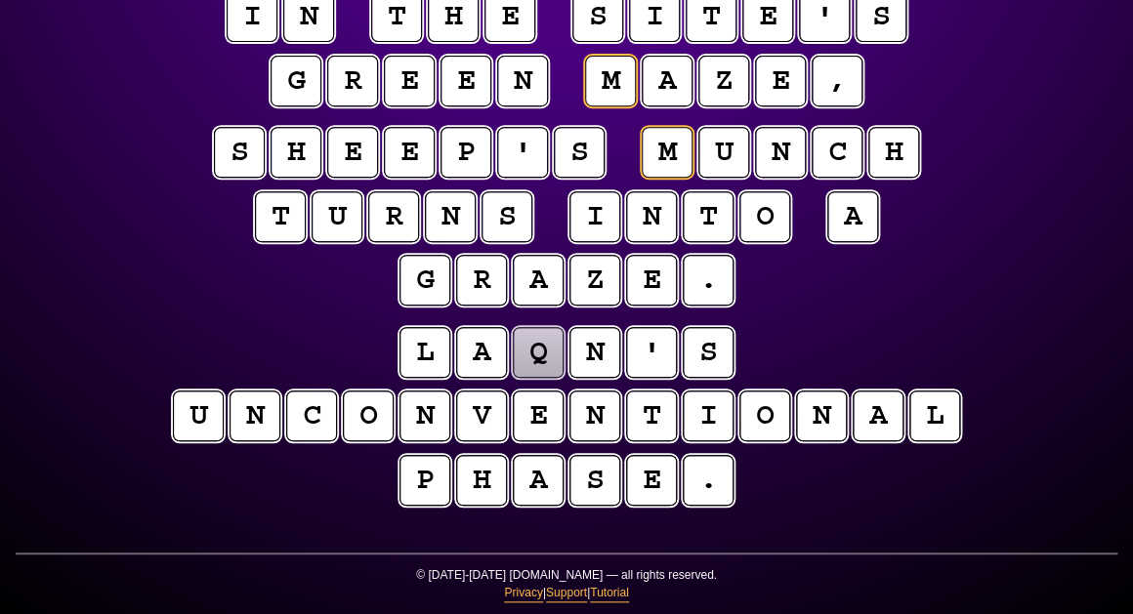
click at [327, 299] on puzzle-line "s h e e p ' s m u n c h t u r n s i n t o a g r a z e ." at bounding box center [566, 218] width 1000 height 192
click at [548, 359] on puzzle-tile "q" at bounding box center [538, 352] width 51 height 51
type input "**********"
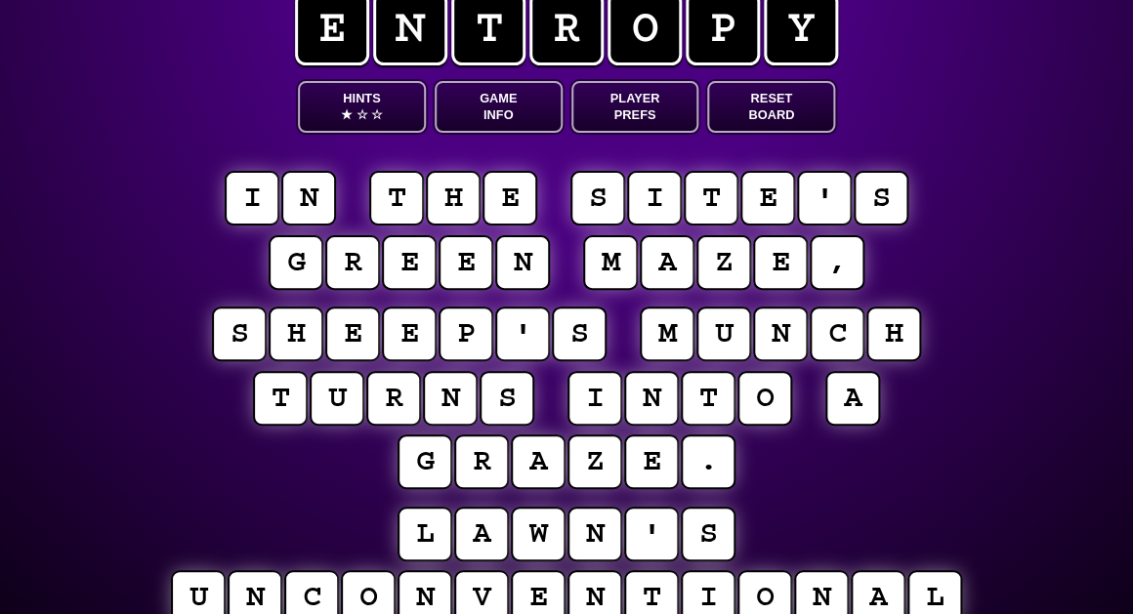
scroll to position [38, 0]
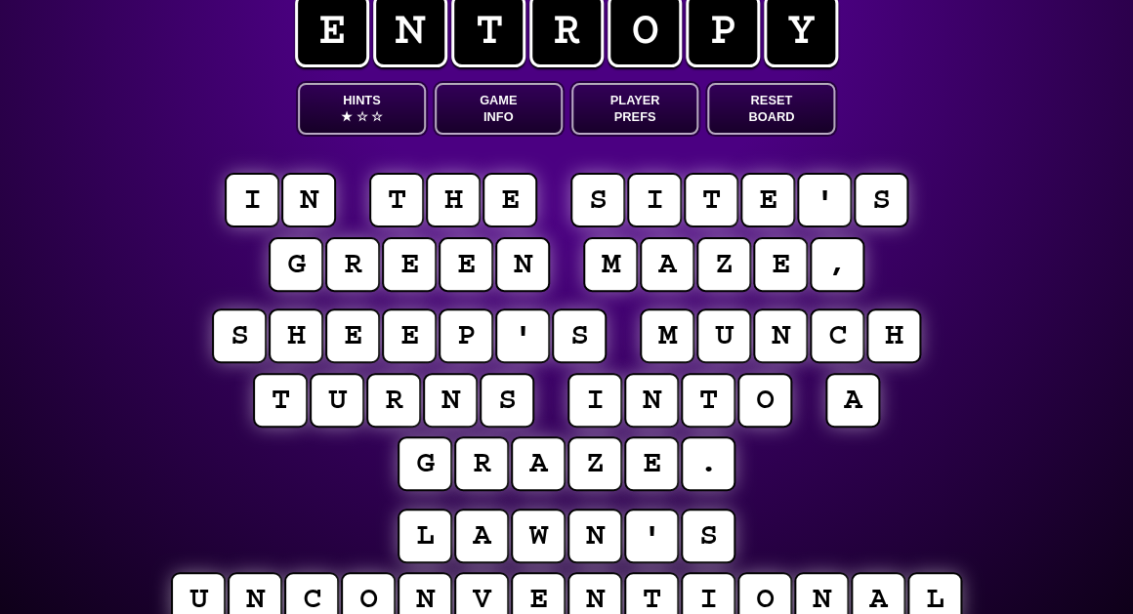
click at [528, 112] on button "Game Info" at bounding box center [499, 109] width 128 height 52
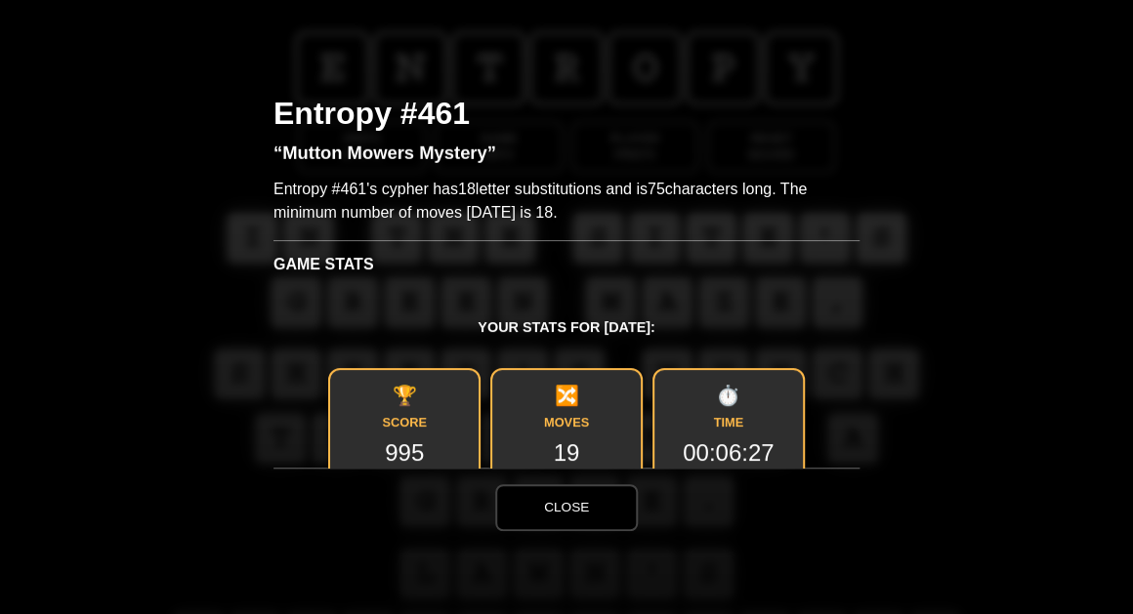
scroll to position [0, 0]
